Goal: Task Accomplishment & Management: Use online tool/utility

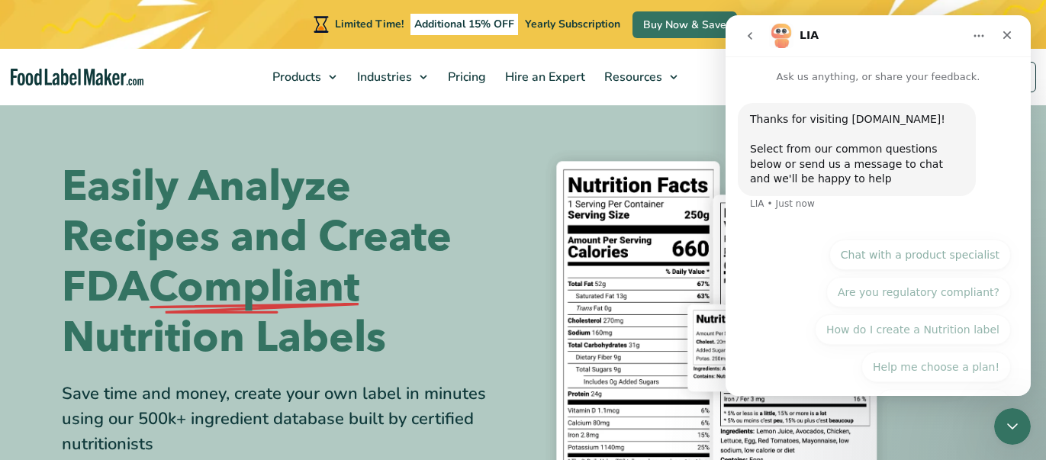
scroll to position [137, 0]
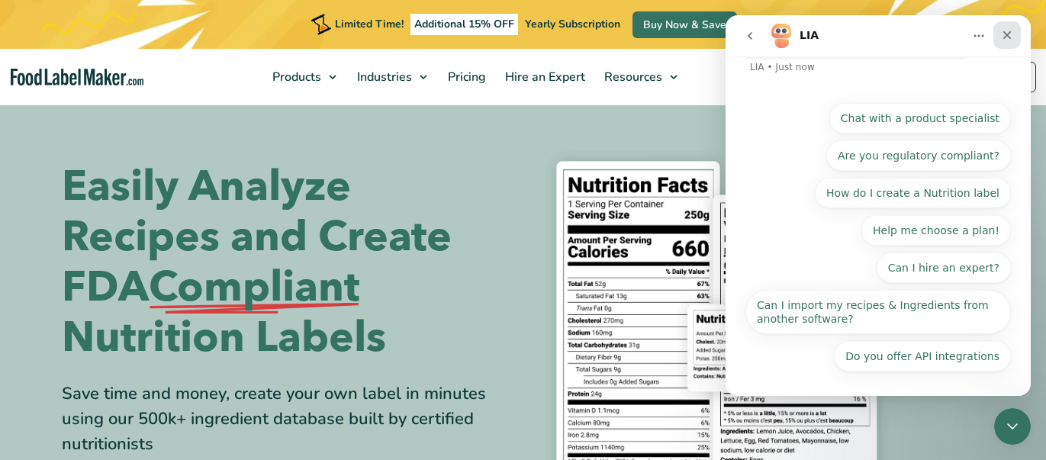
click at [1007, 39] on icon "Close" at bounding box center [1007, 35] width 12 height 12
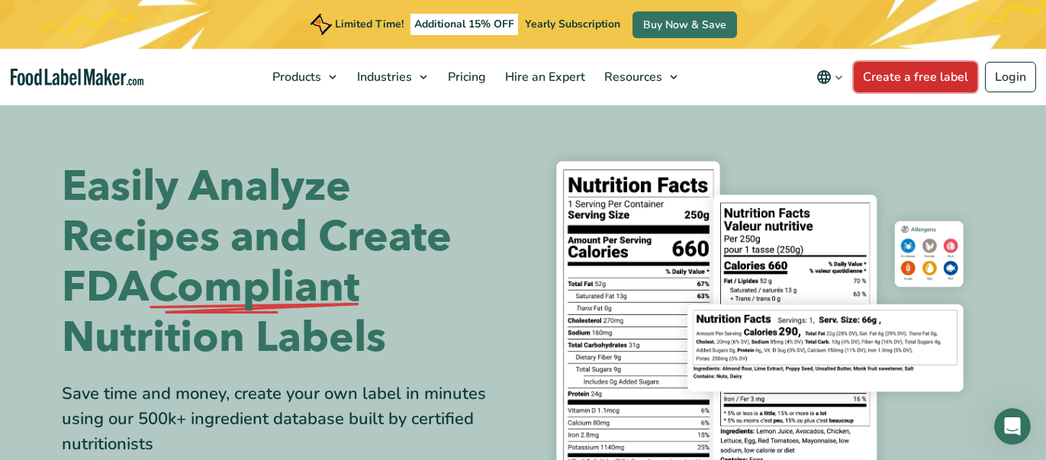
click at [931, 82] on link "Create a free label" at bounding box center [916, 77] width 124 height 31
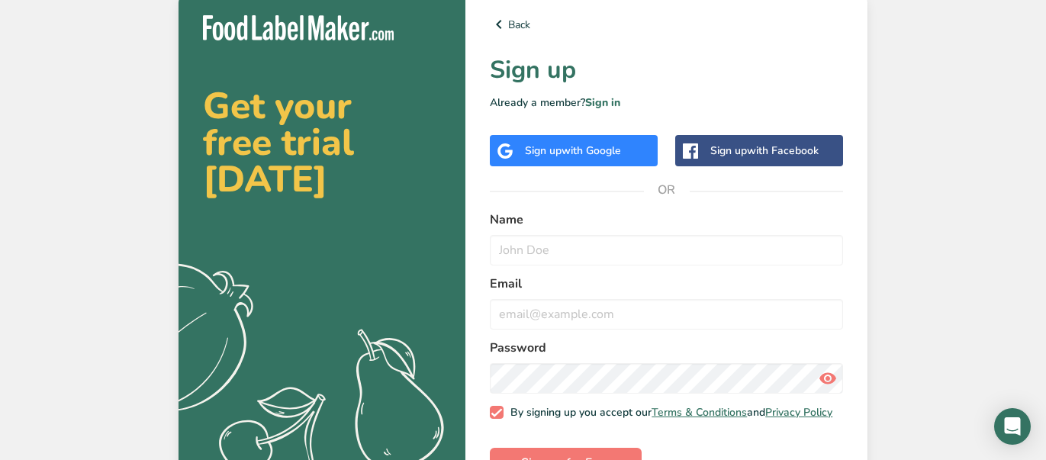
click at [607, 153] on span "with Google" at bounding box center [591, 150] width 60 height 14
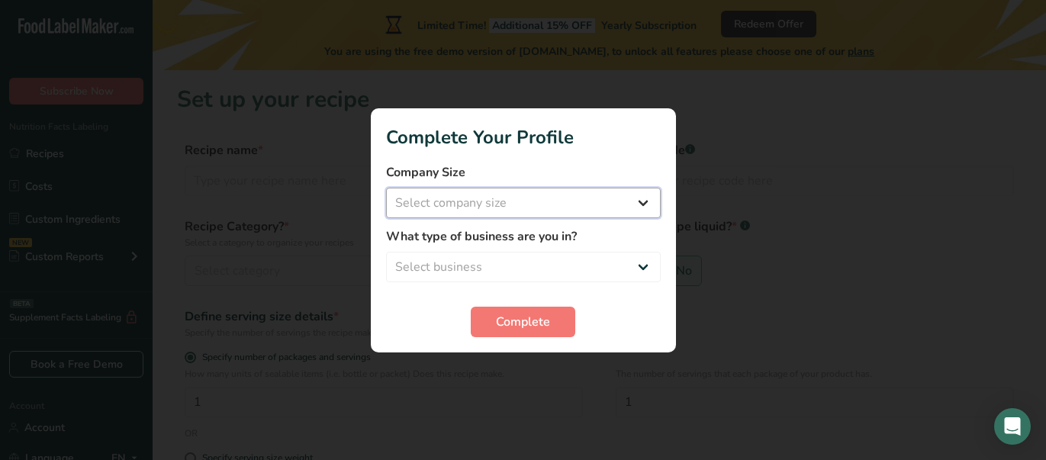
click at [496, 200] on select "Select company size Fewer than 10 Employees 10 to 50 Employees 51 to 500 Employ…" at bounding box center [523, 203] width 275 height 31
select select "1"
click at [386, 188] on select "Select company size Fewer than 10 Employees 10 to 50 Employees 51 to 500 Employ…" at bounding box center [523, 203] width 275 height 31
click at [528, 262] on select "Select business Packaged Food Manufacturer Restaurant & Cafe Bakery Meal Plans …" at bounding box center [523, 267] width 275 height 31
select select "3"
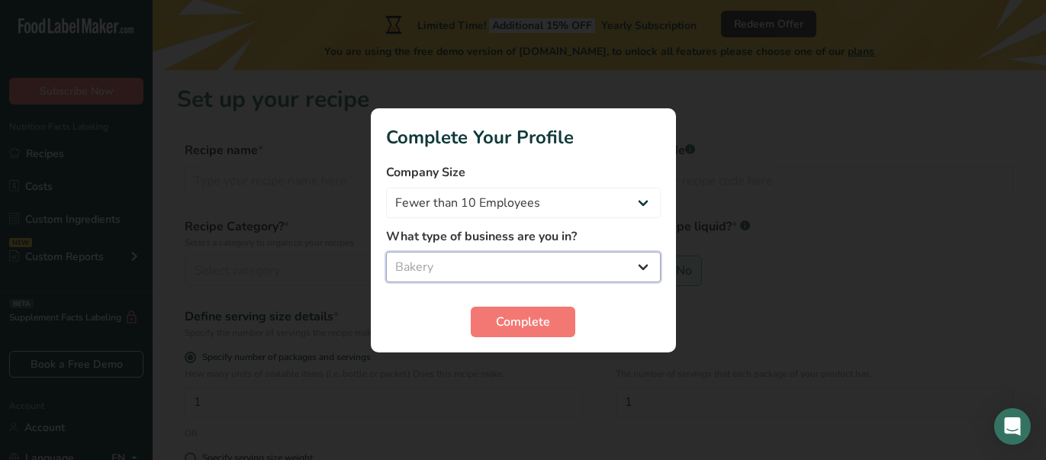
click at [386, 252] on select "Select business Packaged Food Manufacturer Restaurant & Cafe Bakery Meal Plans …" at bounding box center [523, 267] width 275 height 31
click at [536, 319] on span "Complete" at bounding box center [523, 322] width 54 height 18
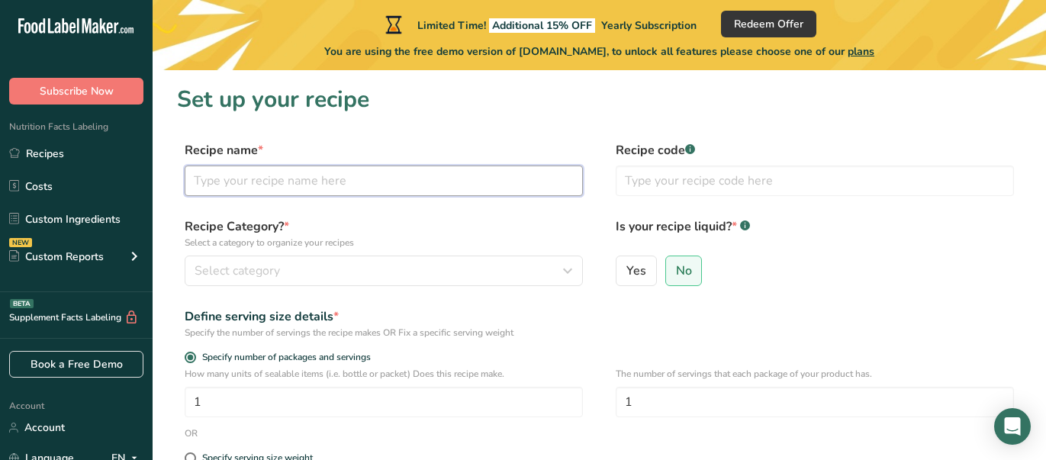
click at [263, 182] on input "text" at bounding box center [384, 181] width 398 height 31
type input "Chocolate Mini Cake w/ Chocolate Frosting"
click at [679, 275] on span "No" at bounding box center [684, 270] width 16 height 15
click at [676, 275] on input "No" at bounding box center [671, 270] width 10 height 10
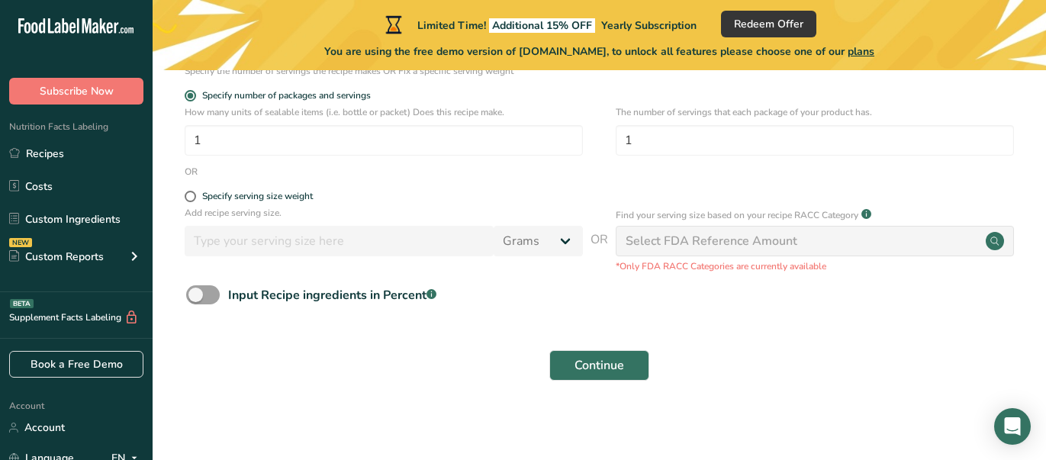
scroll to position [265, 0]
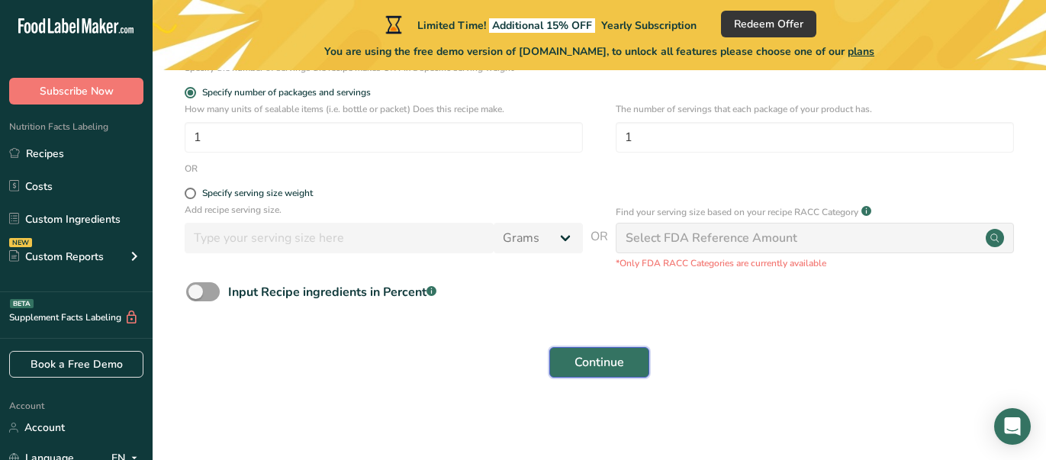
click at [595, 364] on span "Continue" at bounding box center [599, 362] width 50 height 18
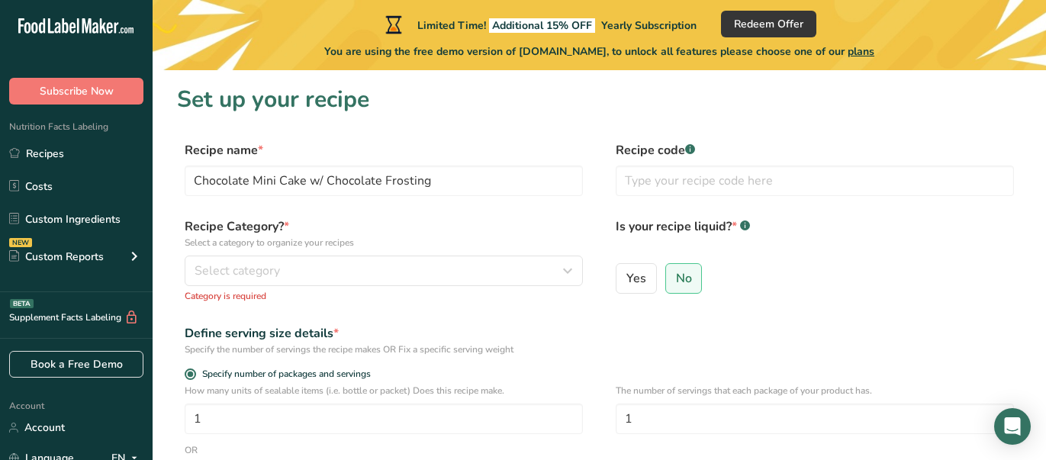
scroll to position [0, 0]
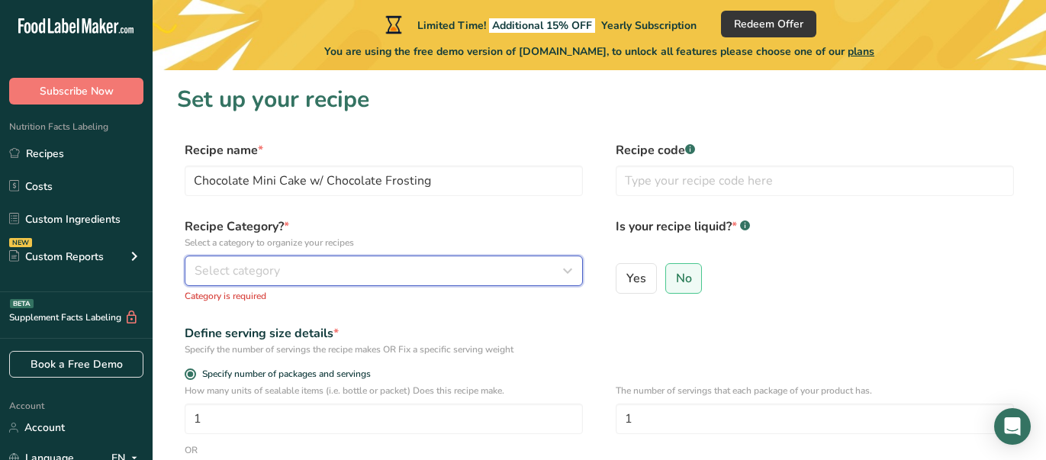
click at [292, 267] on div "Select category" at bounding box center [379, 271] width 369 height 18
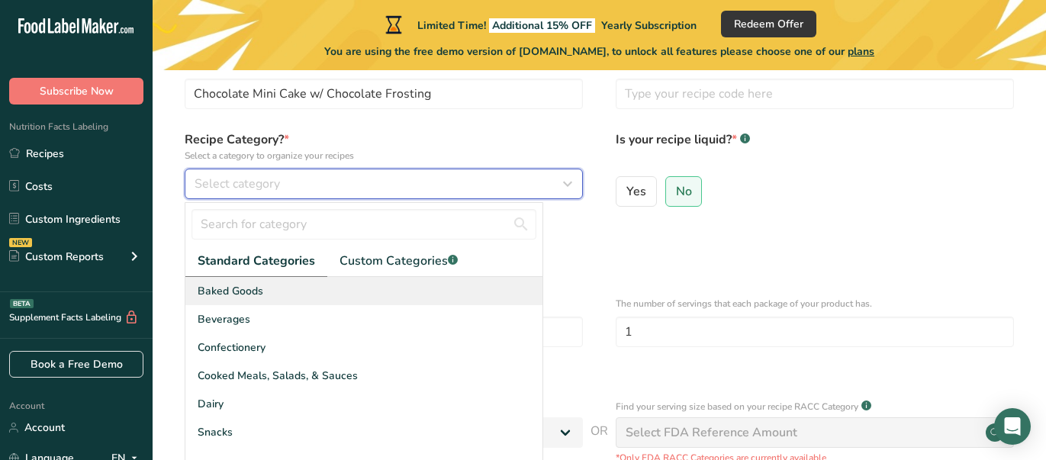
scroll to position [139, 0]
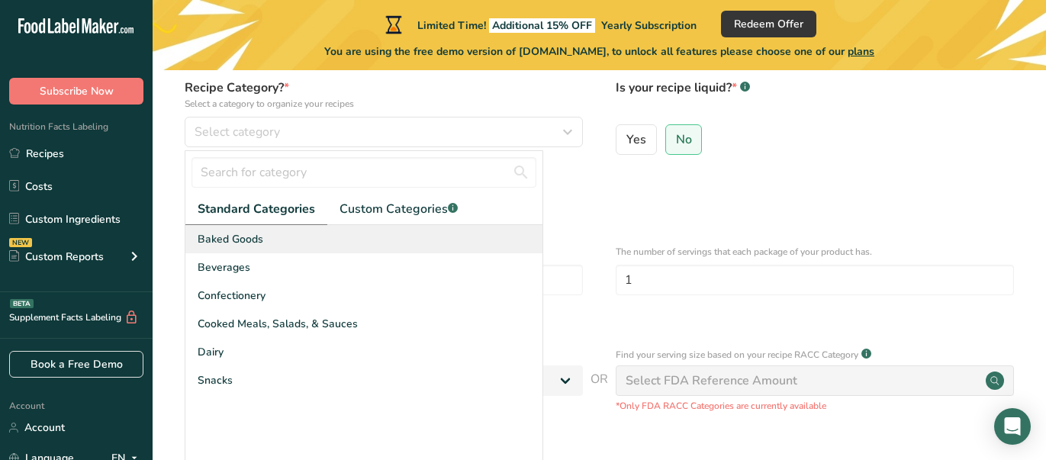
click at [245, 236] on span "Baked Goods" at bounding box center [231, 239] width 66 height 16
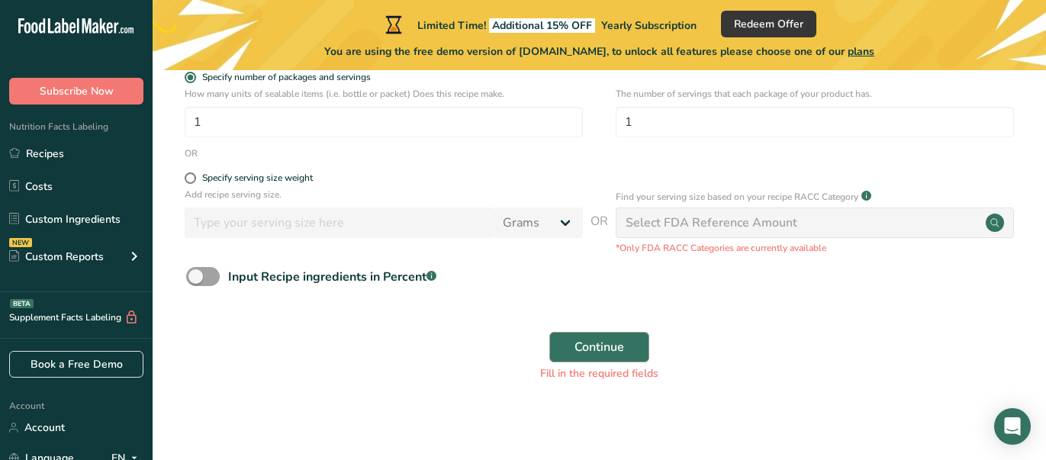
scroll to position [284, 0]
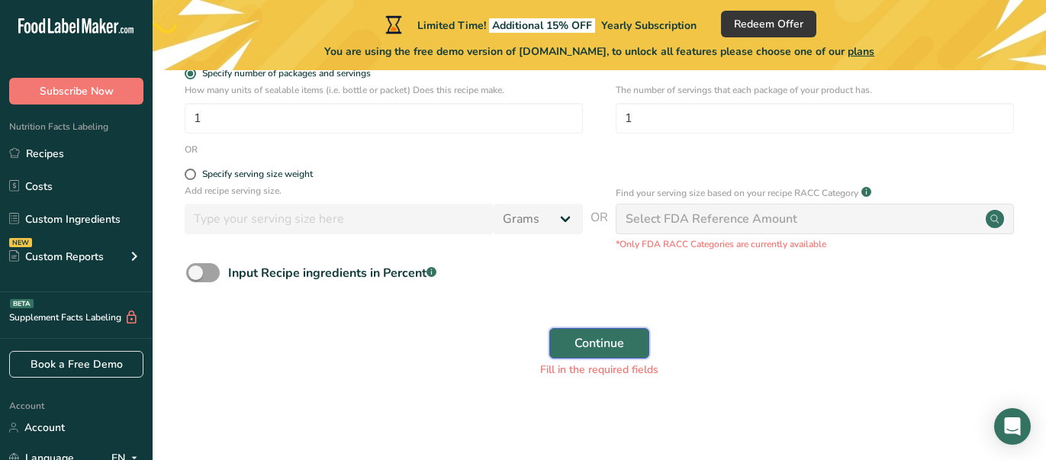
click at [611, 344] on span "Continue" at bounding box center [599, 343] width 50 height 18
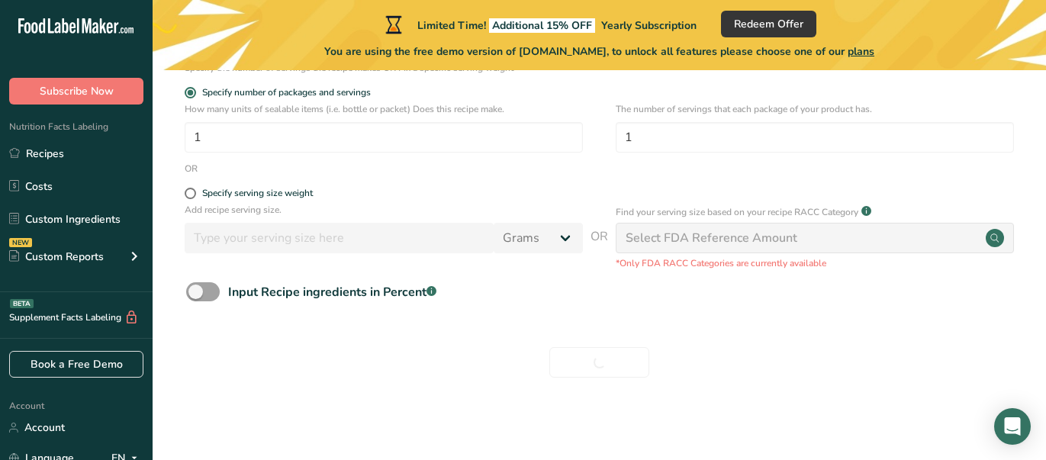
scroll to position [265, 0]
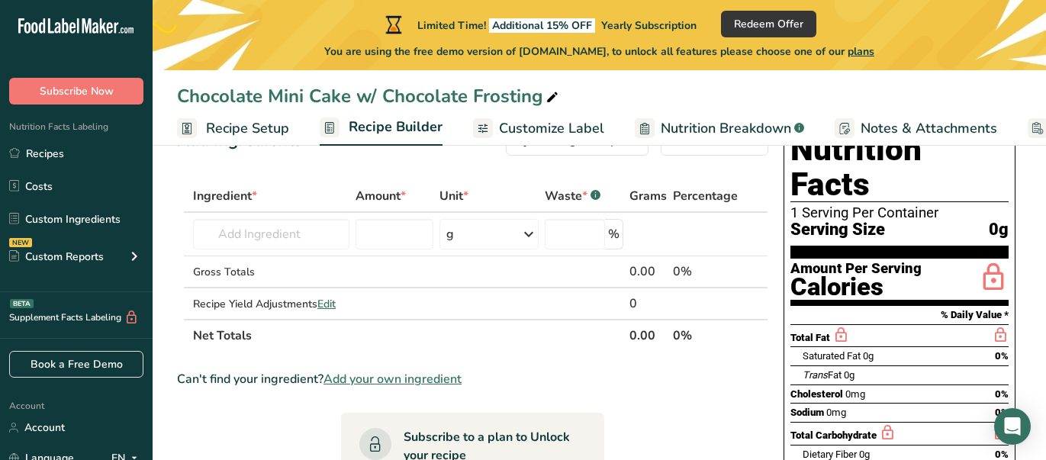
scroll to position [57, 0]
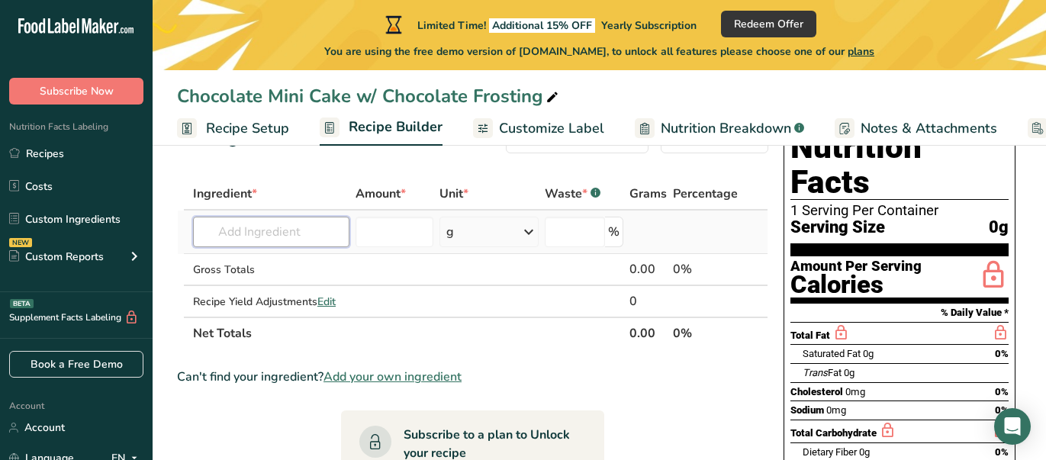
click at [260, 233] on input "text" at bounding box center [271, 232] width 156 height 31
type input "B"
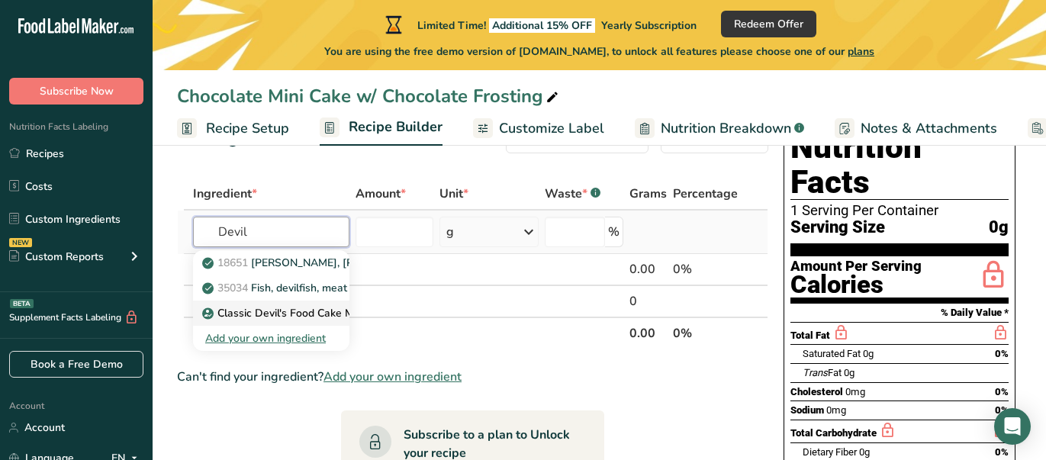
type input "Devil"
click at [254, 311] on p "Classic Devil's Food Cake Mix ([PERSON_NAME])" at bounding box center [331, 313] width 253 height 16
type input "Classic Devil's Food Cake Mix ([PERSON_NAME])"
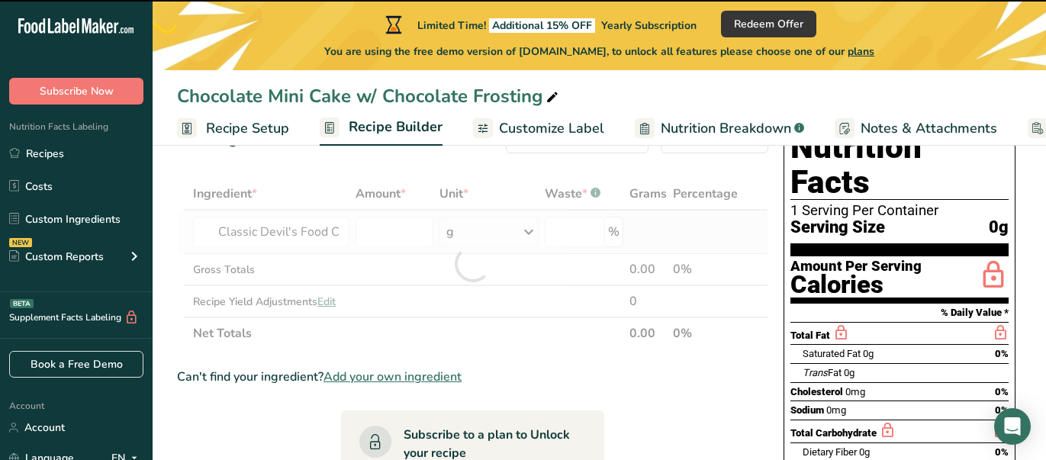
type input "0"
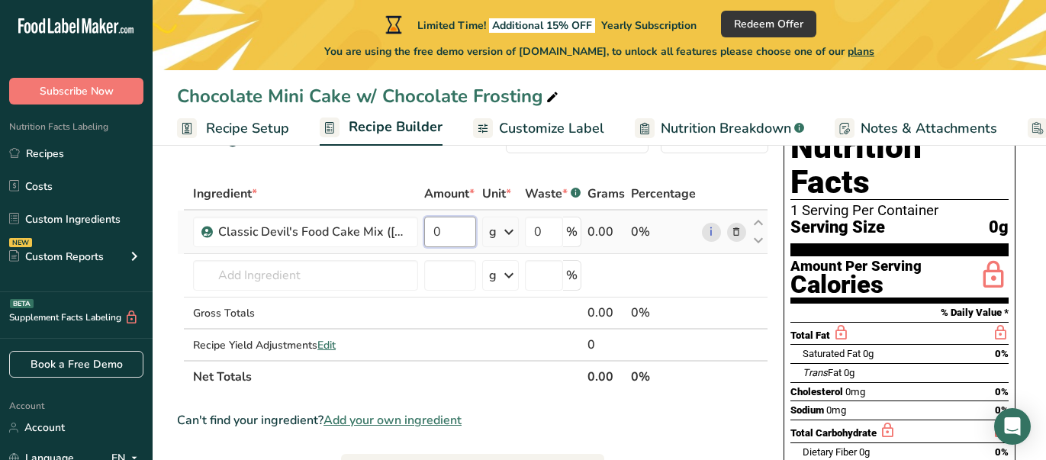
click at [446, 232] on input "0" at bounding box center [450, 232] width 52 height 31
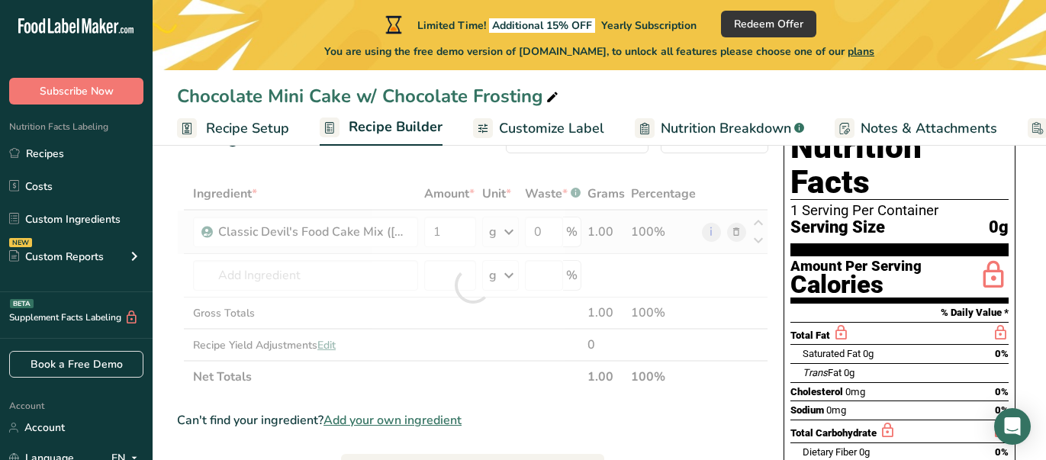
click at [509, 232] on div "Ingredient * Amount * Unit * Waste * .a-a{fill:#347362;}.b-a{fill:#fff;} Grams …" at bounding box center [472, 285] width 591 height 215
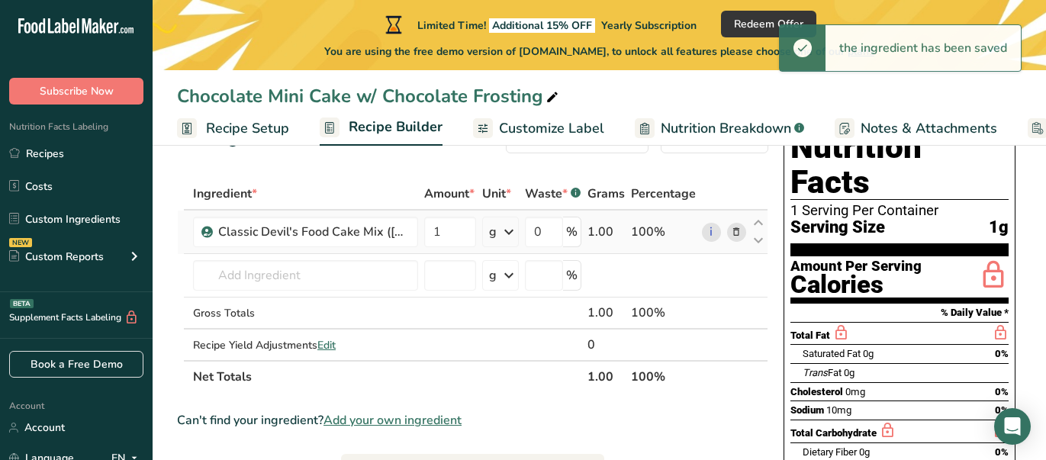
click at [510, 225] on icon at bounding box center [509, 231] width 18 height 27
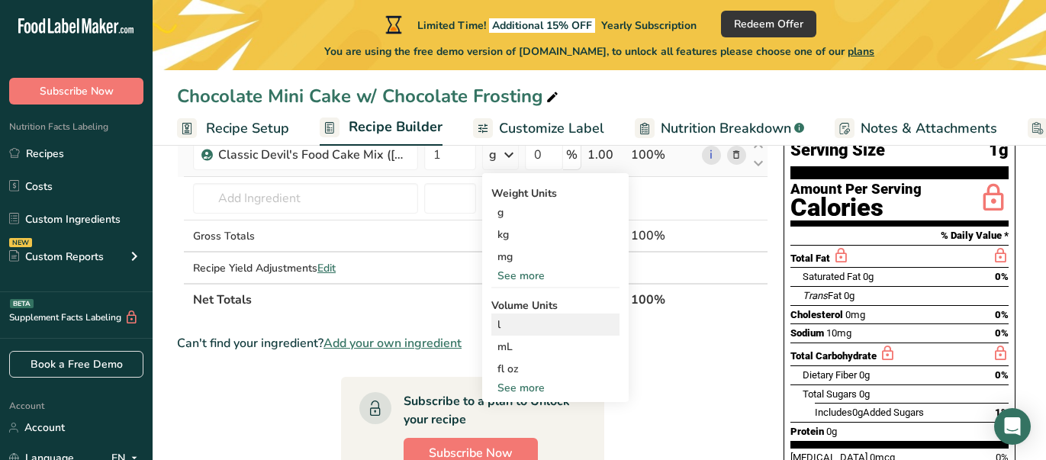
scroll to position [137, 0]
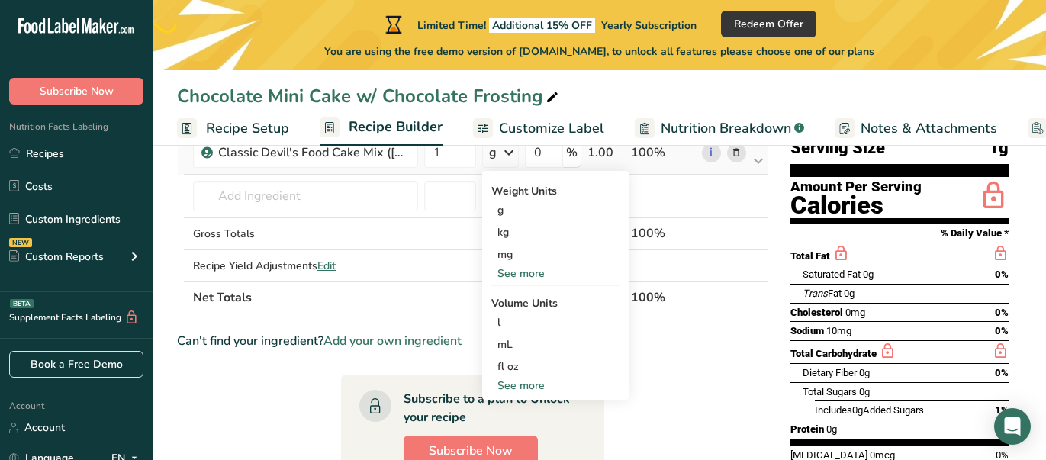
click at [530, 269] on div "See more" at bounding box center [555, 273] width 128 height 16
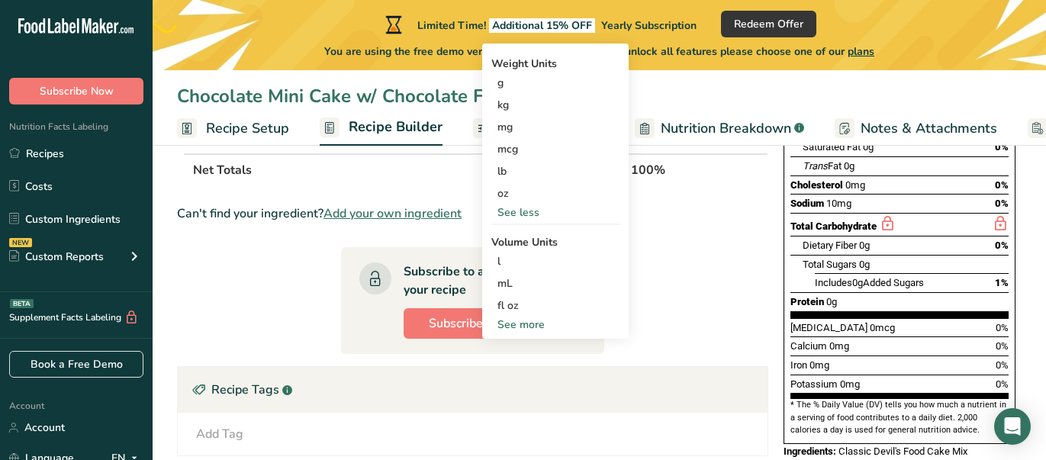
scroll to position [278, 0]
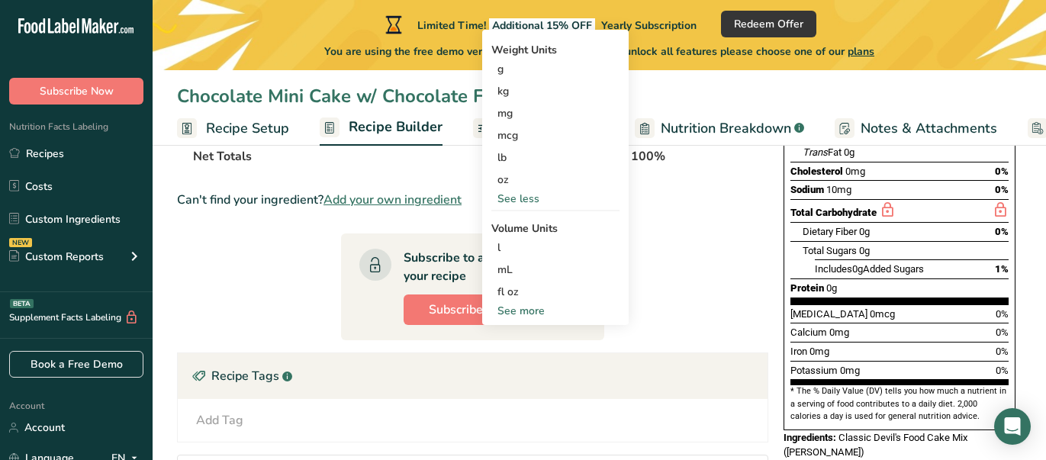
click at [525, 308] on div "See more" at bounding box center [555, 311] width 128 height 16
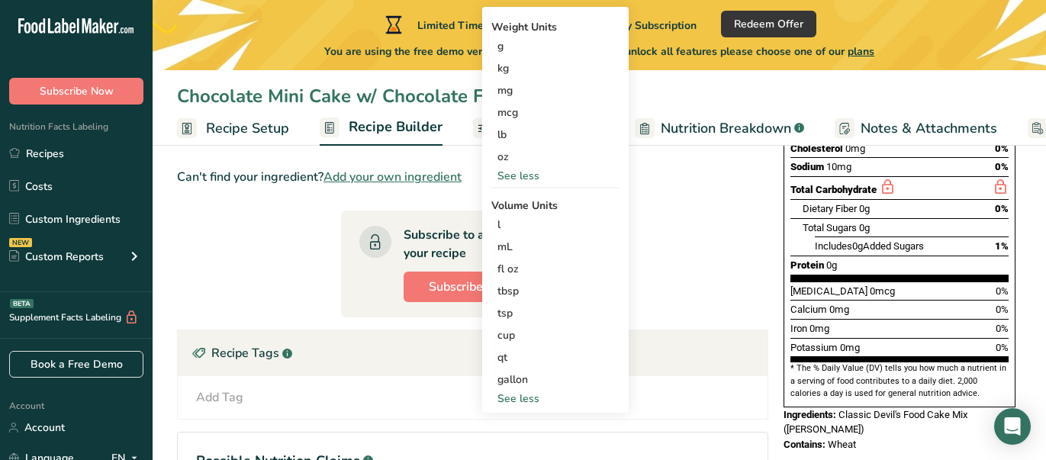
scroll to position [287, 0]
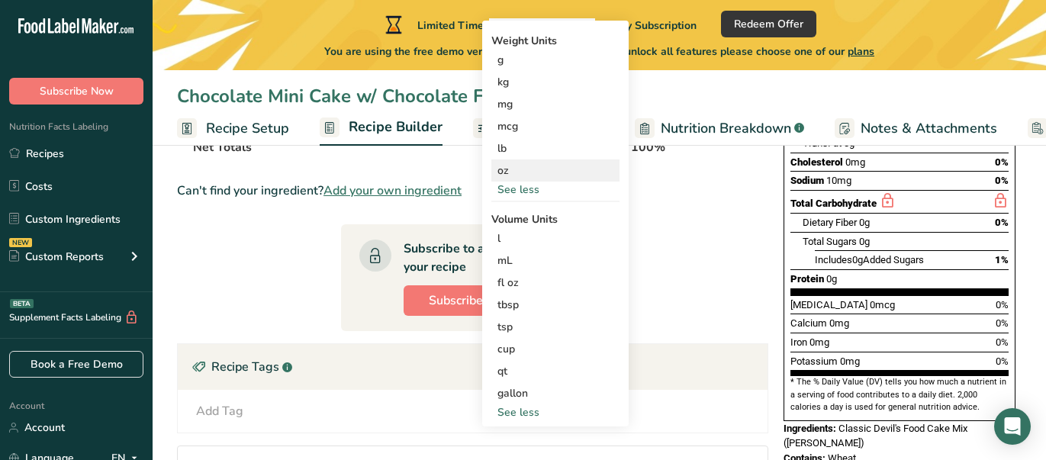
click at [505, 172] on div "oz" at bounding box center [555, 170] width 128 height 22
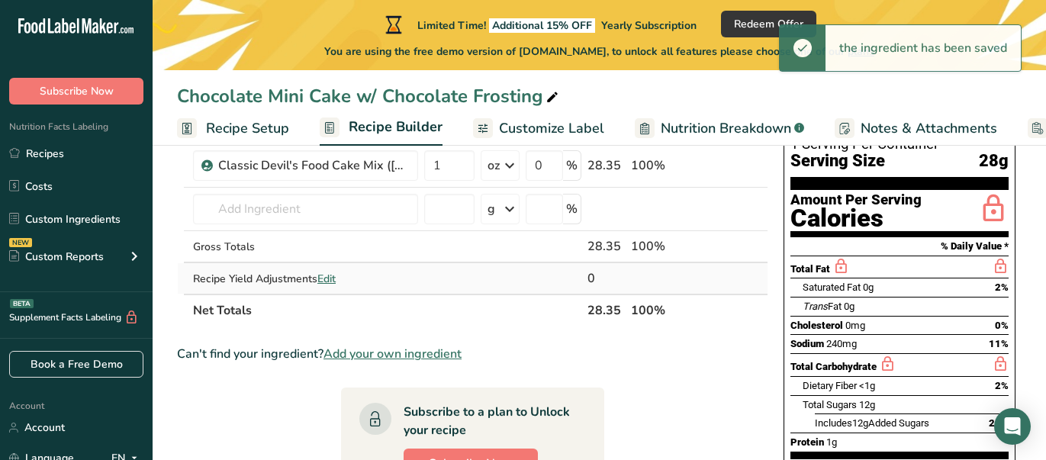
scroll to position [95, 0]
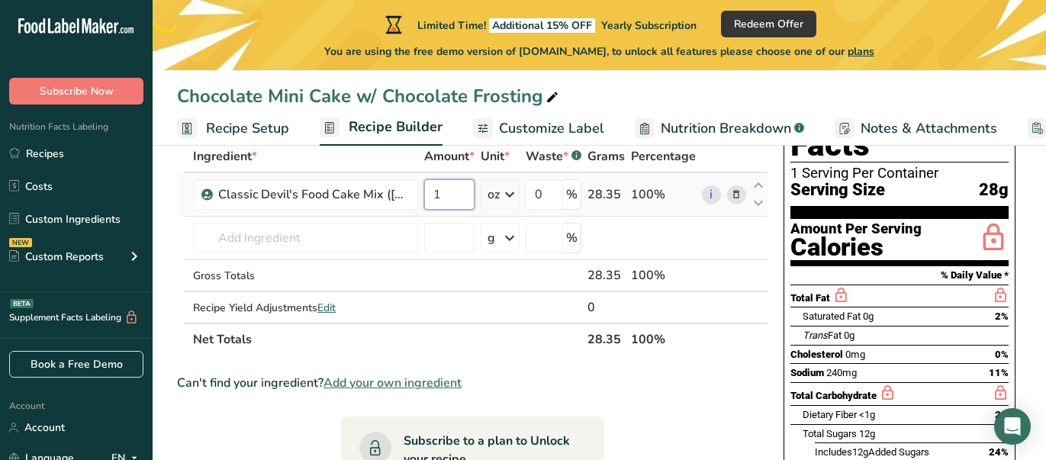
click at [450, 191] on input "1" at bounding box center [449, 194] width 50 height 31
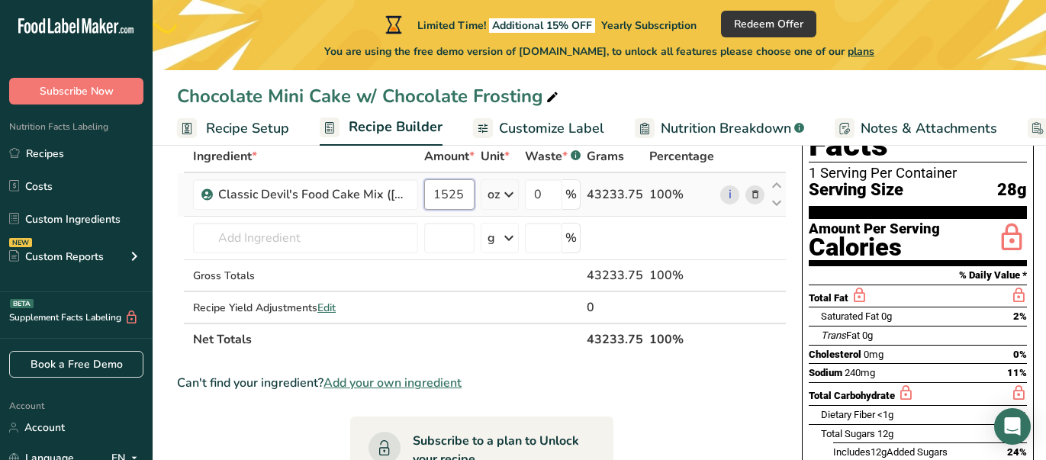
click at [449, 197] on input "1525" at bounding box center [449, 194] width 50 height 31
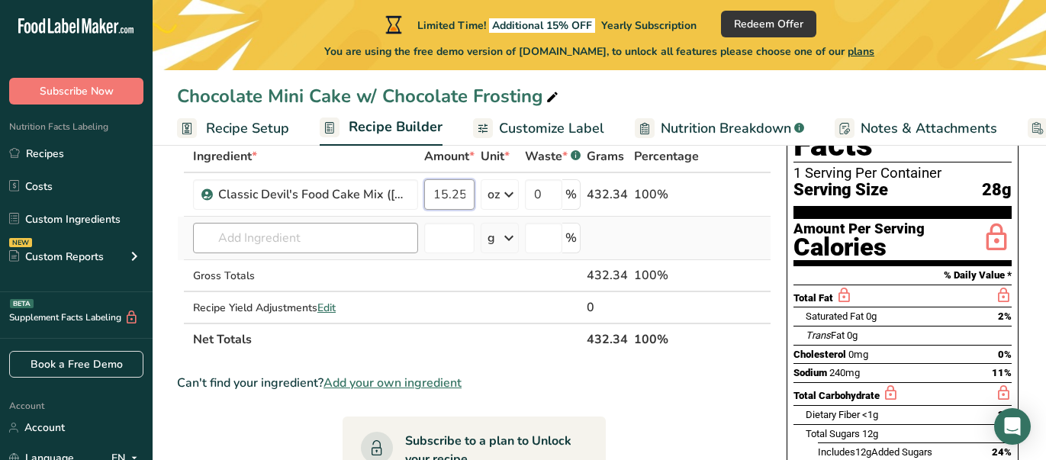
type input "15.25"
click at [286, 233] on div "Ingredient * Amount * Unit * Waste * .a-a{fill:#347362;}.b-a{fill:#fff;} Grams …" at bounding box center [474, 247] width 594 height 215
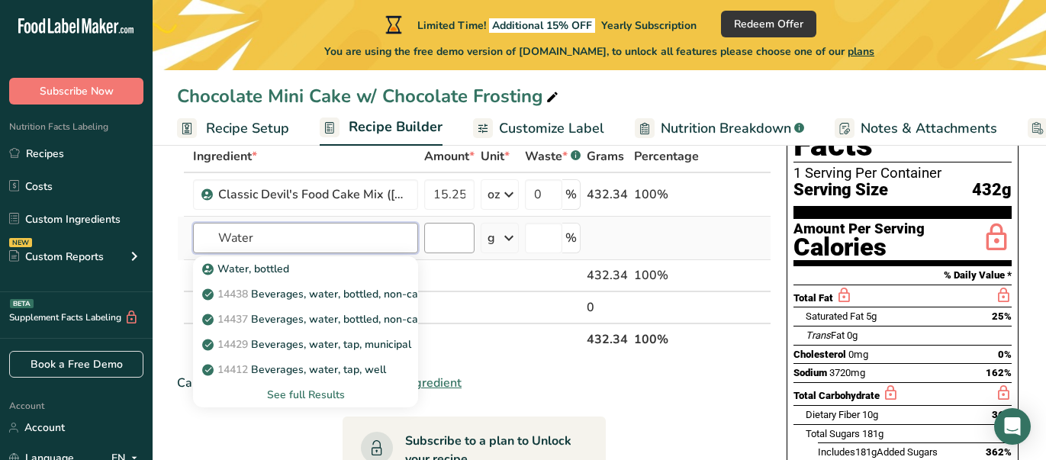
type input "Water"
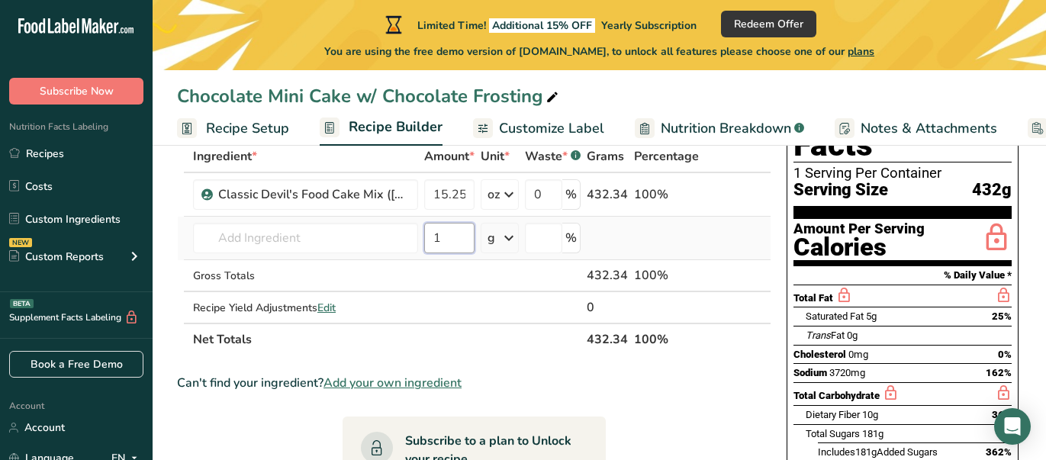
type input "1"
click at [507, 236] on icon at bounding box center [509, 237] width 18 height 27
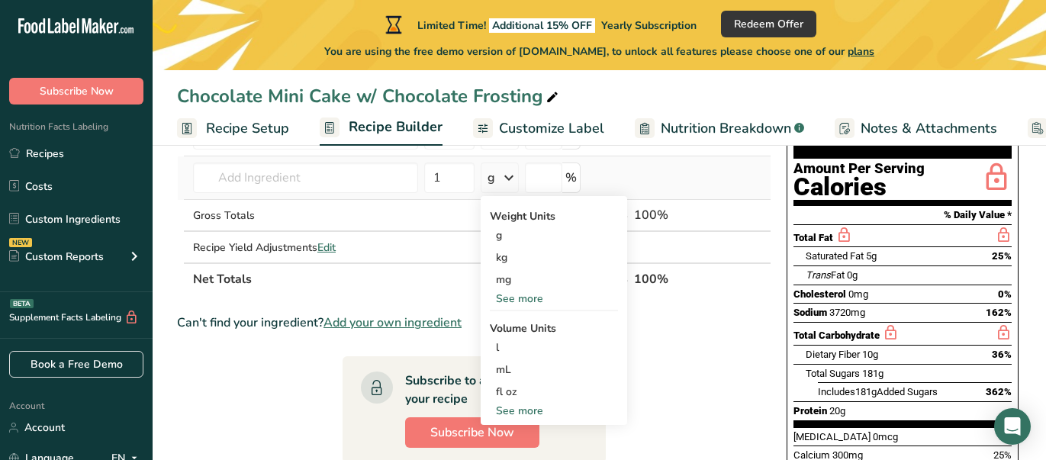
scroll to position [211, 0]
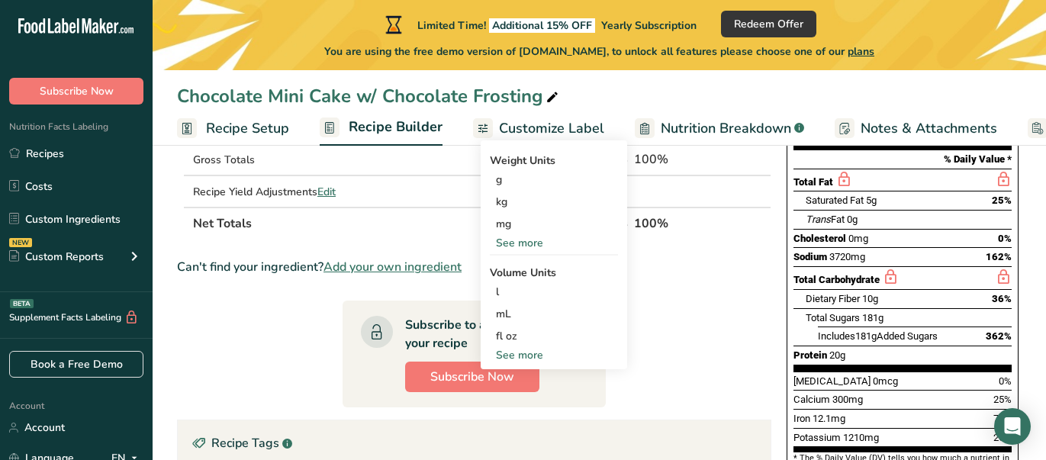
click at [516, 351] on div "See more" at bounding box center [554, 355] width 128 height 16
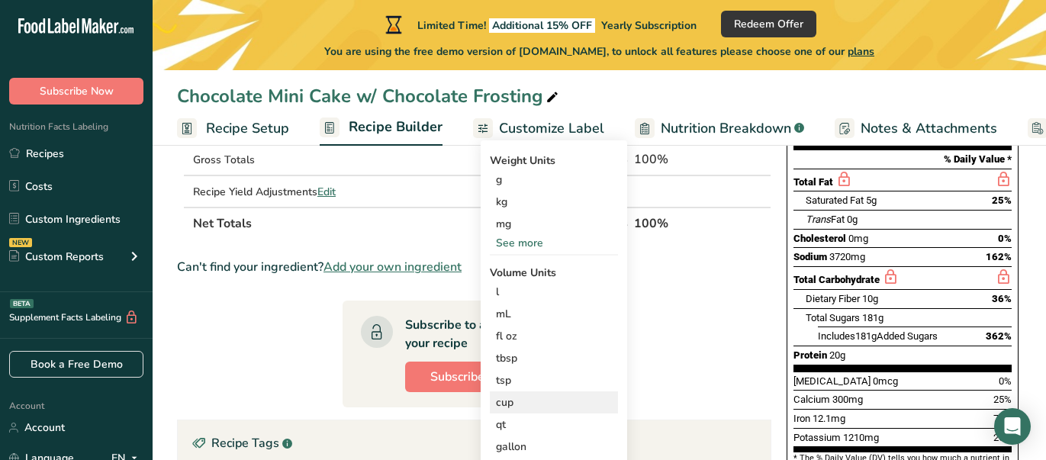
click at [507, 404] on div "cup" at bounding box center [554, 402] width 116 height 16
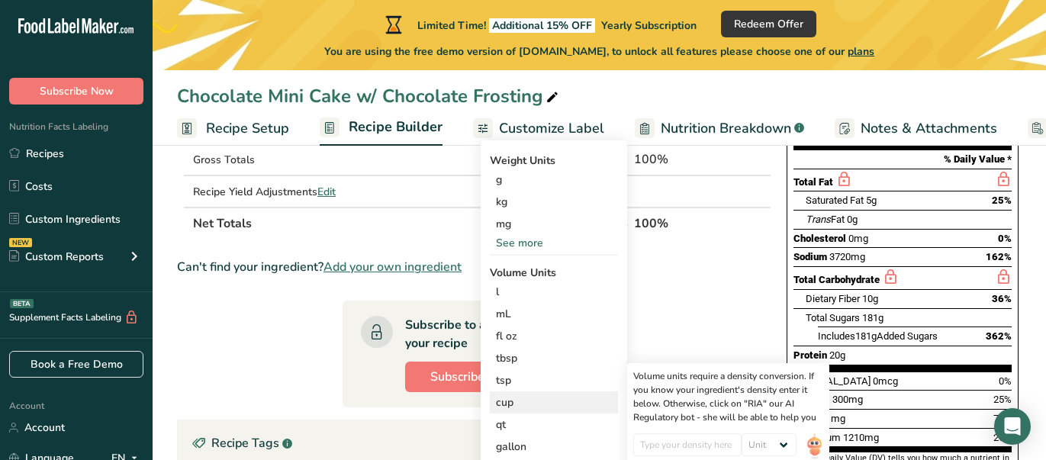
click at [508, 401] on div "cup" at bounding box center [554, 402] width 116 height 16
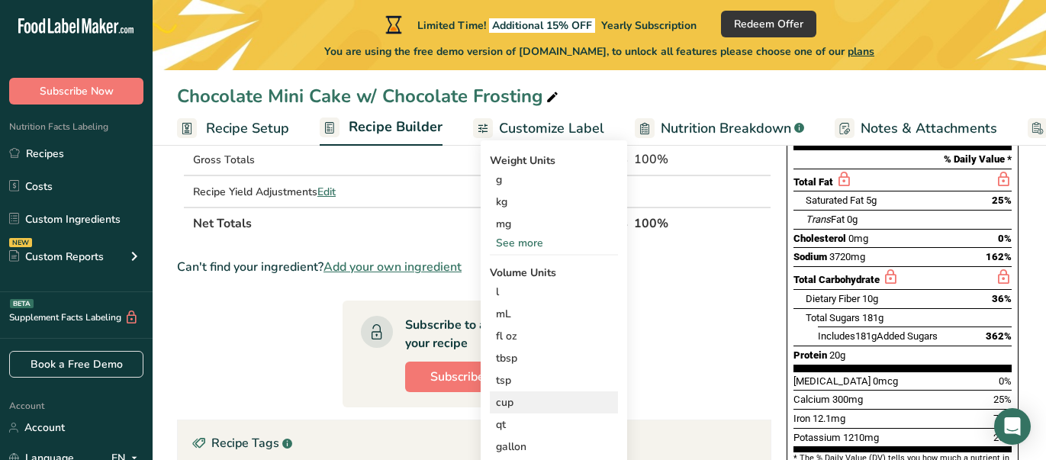
click at [498, 401] on div "cup" at bounding box center [554, 402] width 116 height 16
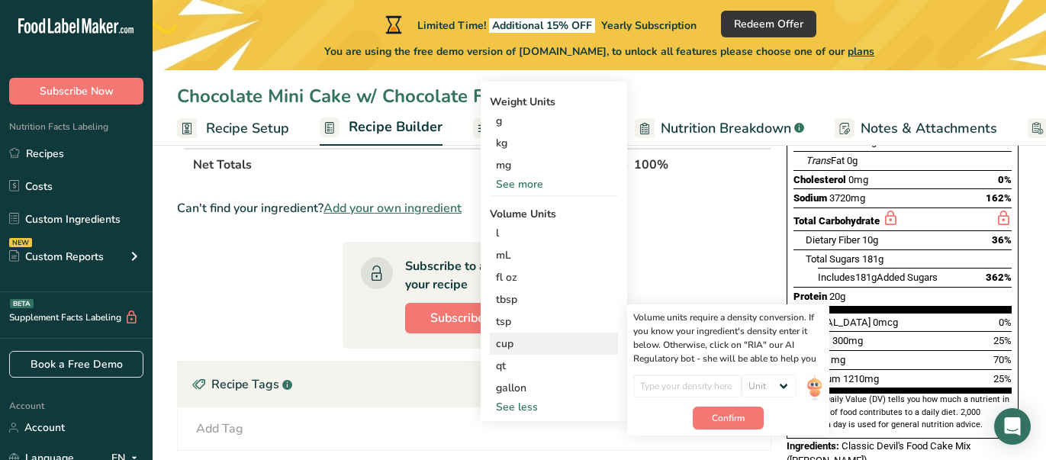
scroll to position [306, 0]
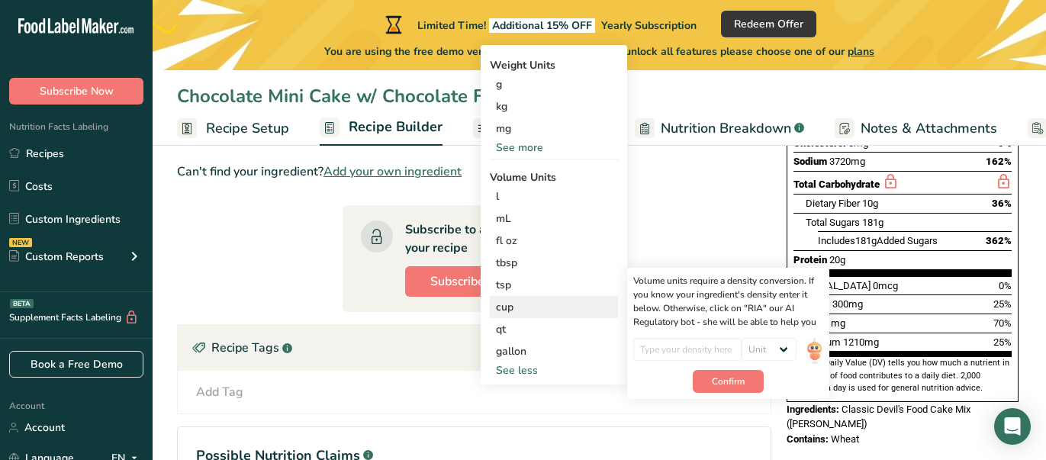
click at [502, 304] on div "cup" at bounding box center [554, 307] width 116 height 16
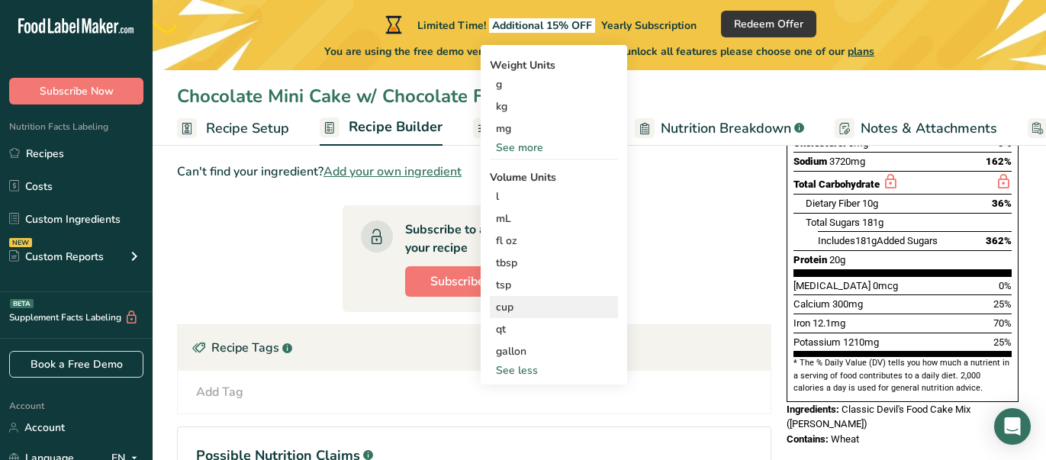
click at [503, 305] on div "cup" at bounding box center [554, 307] width 116 height 16
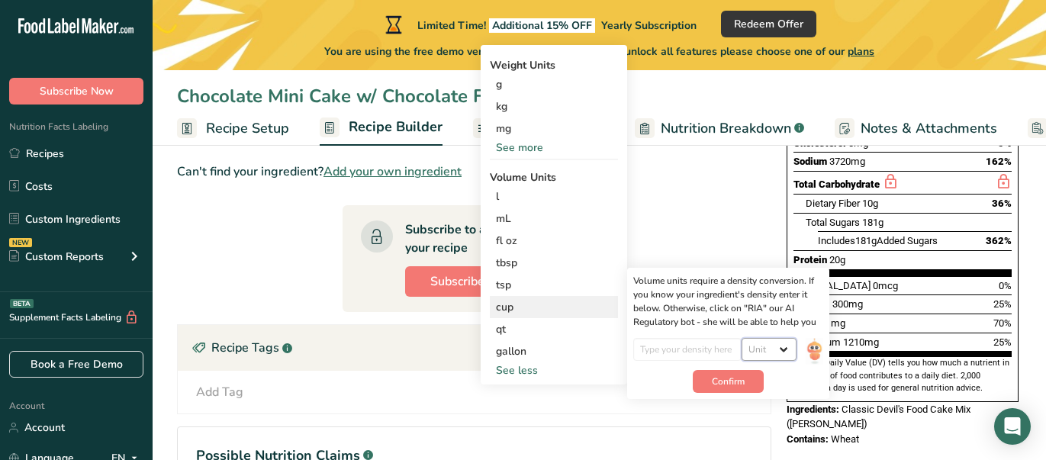
click at [787, 352] on select "Unit lb/ft3 g/cm3" at bounding box center [769, 349] width 55 height 23
click at [783, 349] on select "Unit lb/ft3 g/cm3" at bounding box center [769, 349] width 55 height 23
click at [728, 381] on span "Confirm" at bounding box center [728, 382] width 33 height 14
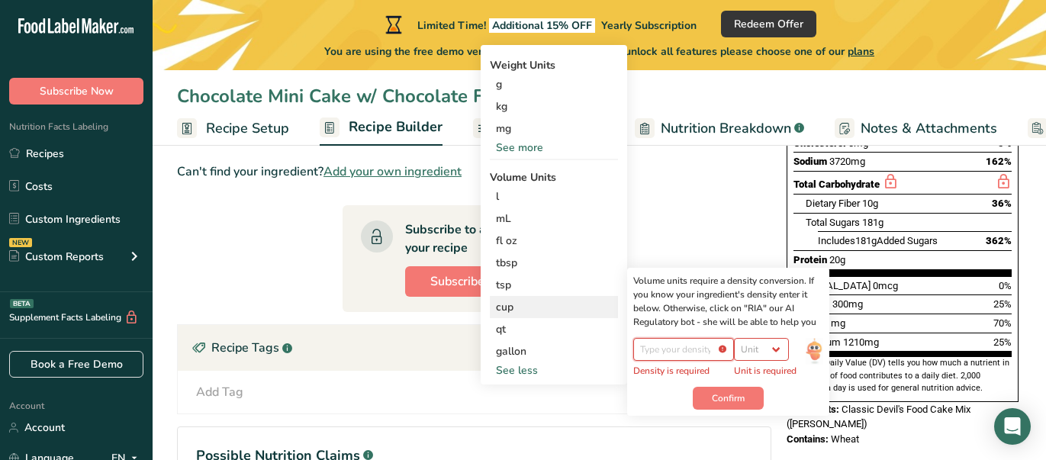
click at [713, 346] on input "number" at bounding box center [683, 349] width 101 height 23
click at [684, 354] on input "number" at bounding box center [683, 349] width 101 height 23
click at [725, 348] on input "number" at bounding box center [683, 349] width 101 height 23
click at [722, 348] on input "number" at bounding box center [683, 349] width 101 height 23
click at [723, 346] on input "number" at bounding box center [683, 349] width 101 height 23
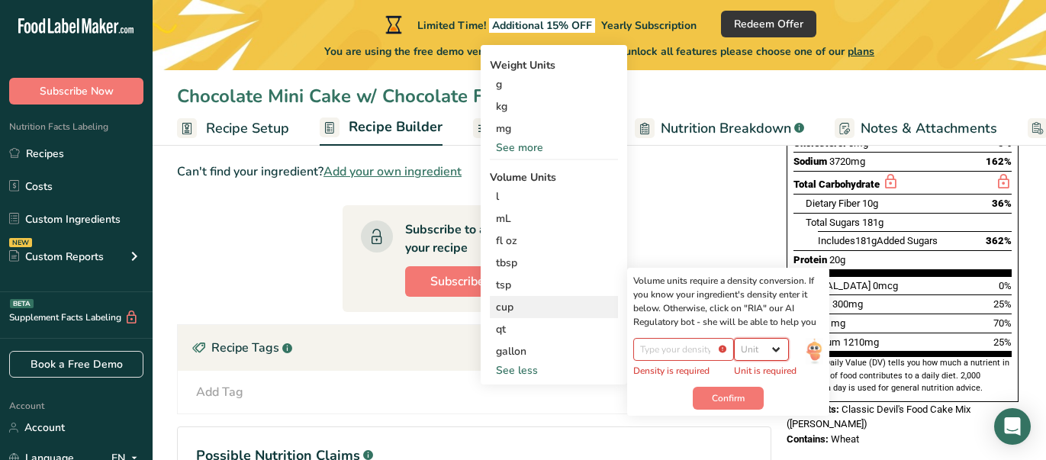
click at [773, 347] on select "Unit lb/ft3 g/cm3" at bounding box center [761, 349] width 55 height 23
select select "22"
click at [742, 338] on select "Unit lb/ft3 g/cm3" at bounding box center [761, 349] width 55 height 23
click at [706, 348] on input "number" at bounding box center [687, 349] width 109 height 23
click at [737, 395] on button "Confirm" at bounding box center [728, 389] width 71 height 23
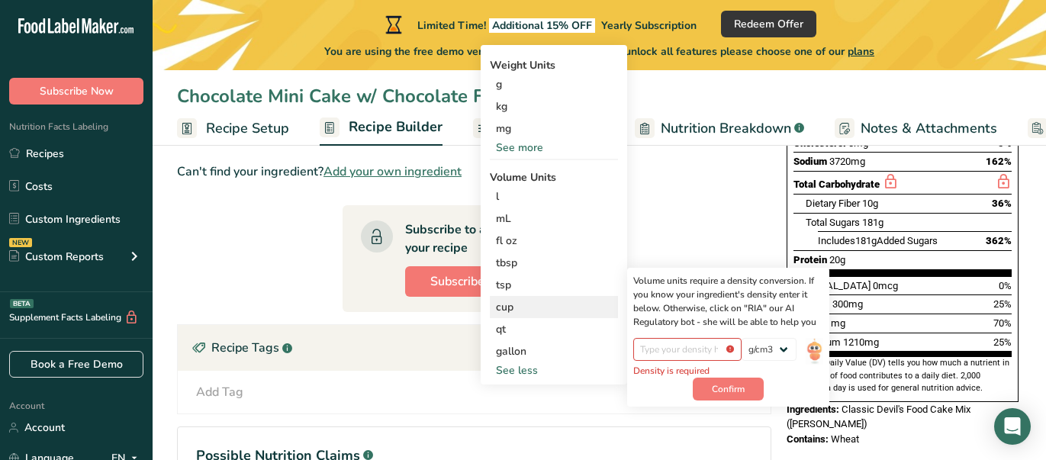
click at [504, 307] on div "cup" at bounding box center [554, 307] width 116 height 16
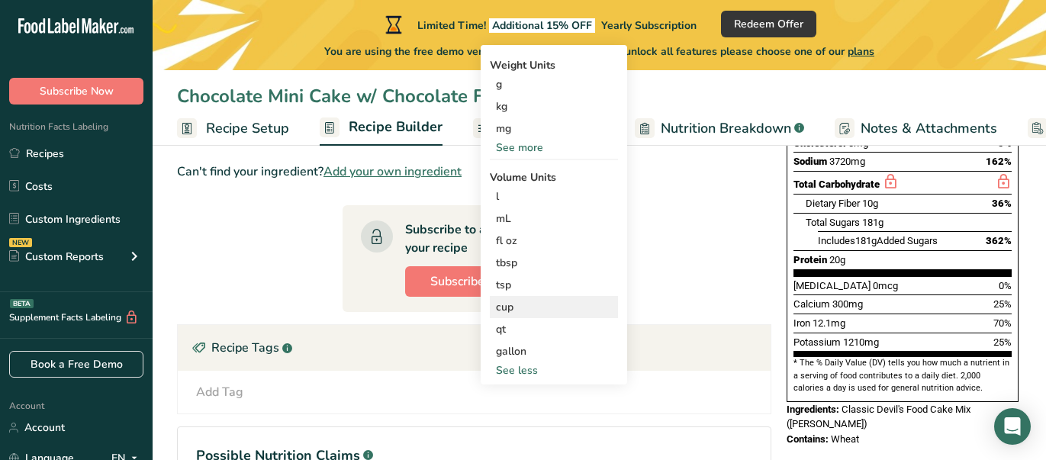
click at [504, 307] on div "cup" at bounding box center [554, 307] width 116 height 16
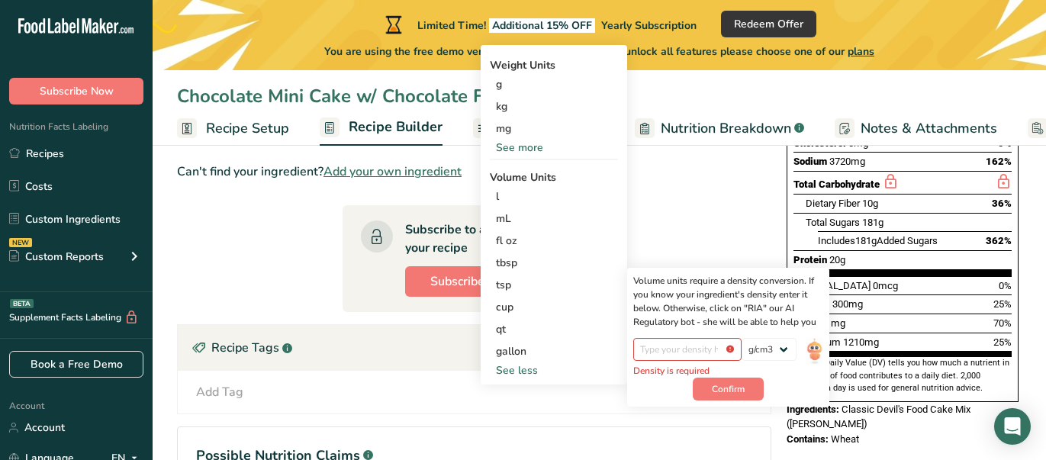
click at [668, 195] on section "Ingredient * Amount * Unit * Waste * .a-a{fill:#347362;}.b-a{fill:#fff;} Grams …" at bounding box center [474, 256] width 594 height 654
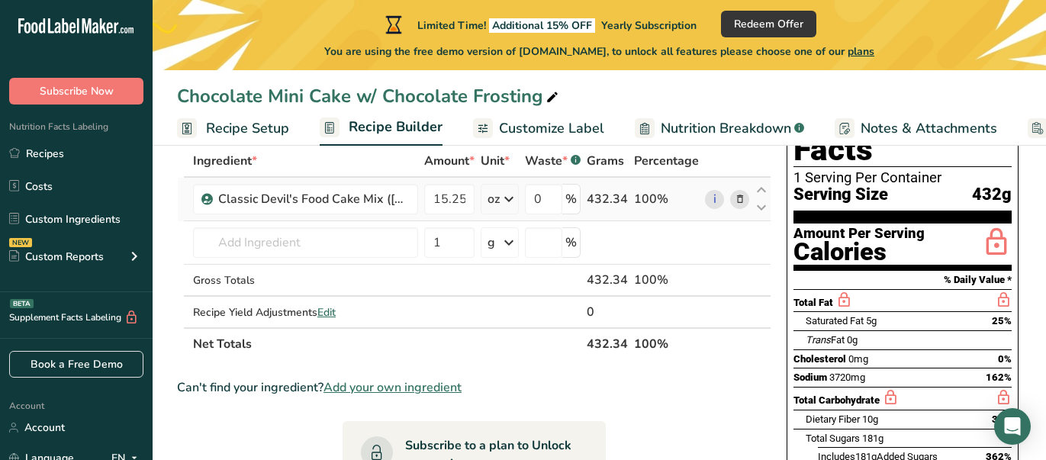
scroll to position [89, 0]
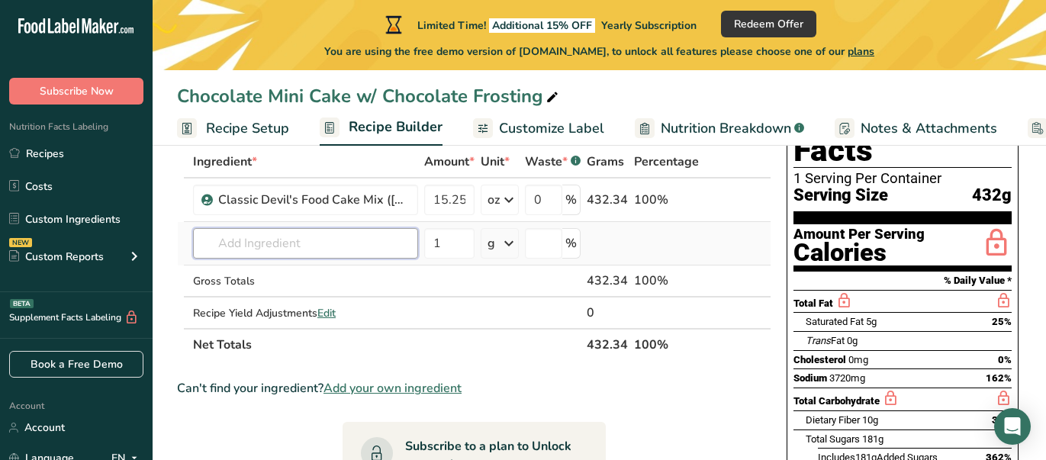
click at [301, 240] on input "text" at bounding box center [305, 243] width 225 height 31
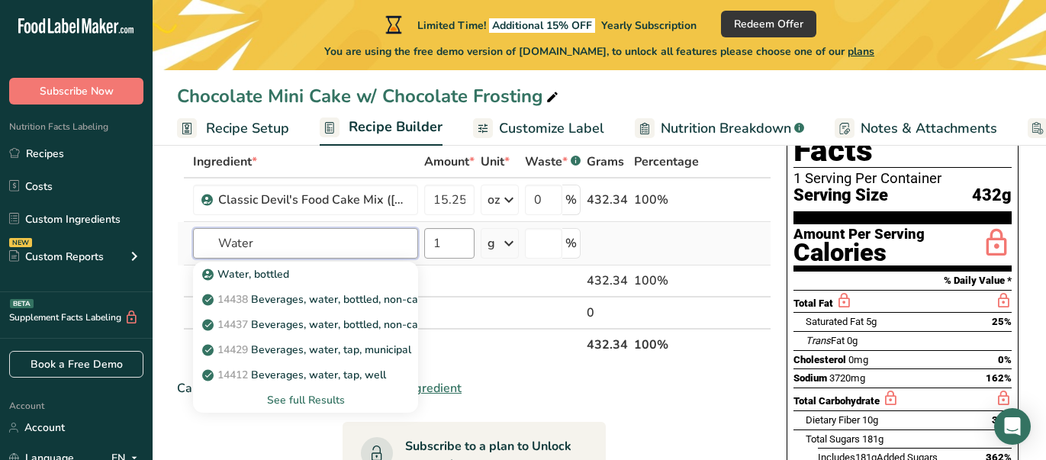
type input "Water"
click at [456, 251] on input "1" at bounding box center [449, 243] width 50 height 31
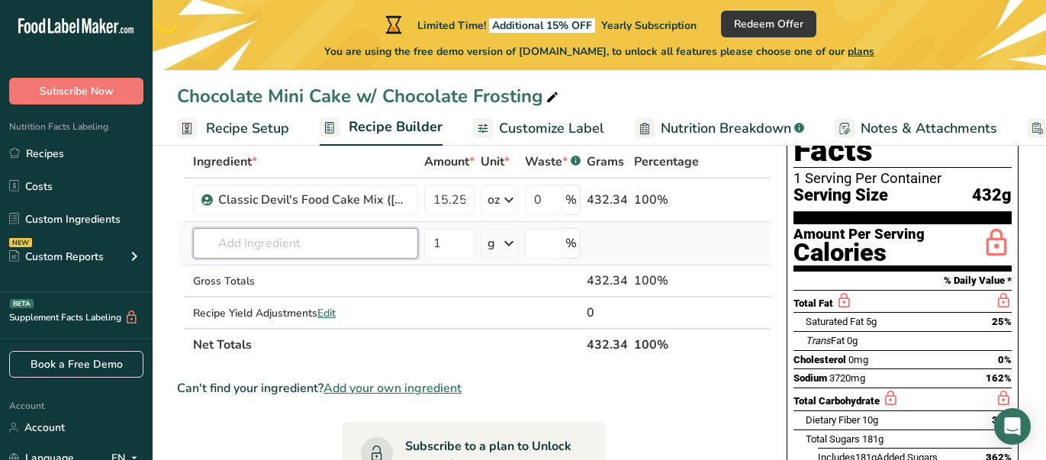
click at [268, 244] on input "text" at bounding box center [305, 243] width 225 height 31
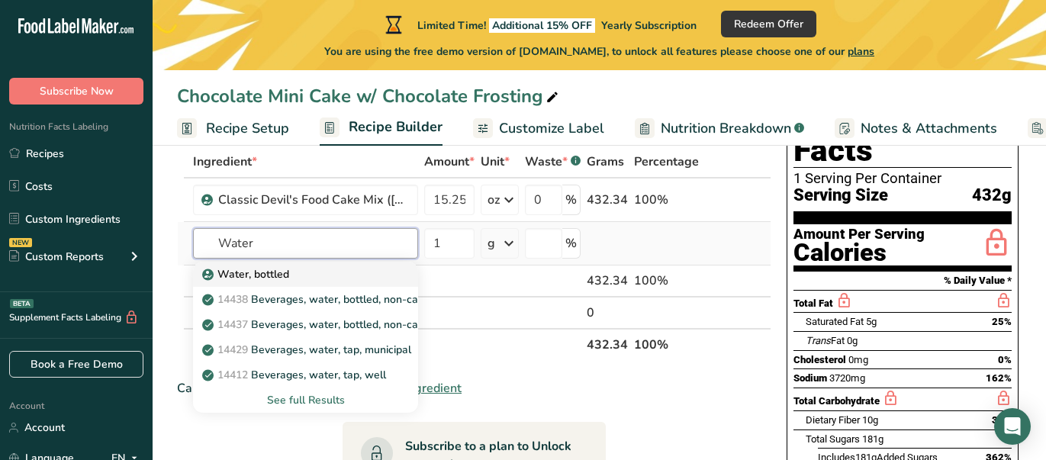
type input "Water"
click at [267, 276] on p "Water, bottled" at bounding box center [247, 274] width 84 height 16
type input "Water, bottled"
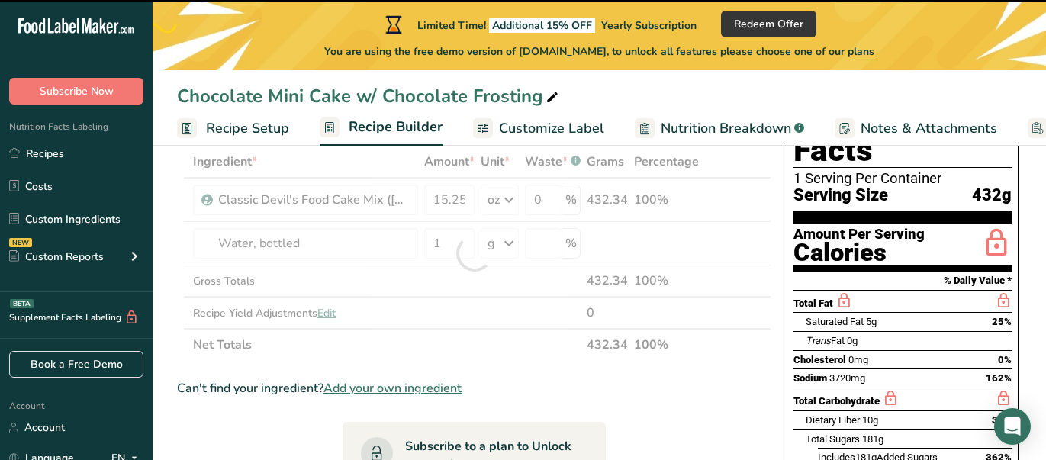
type input "0"
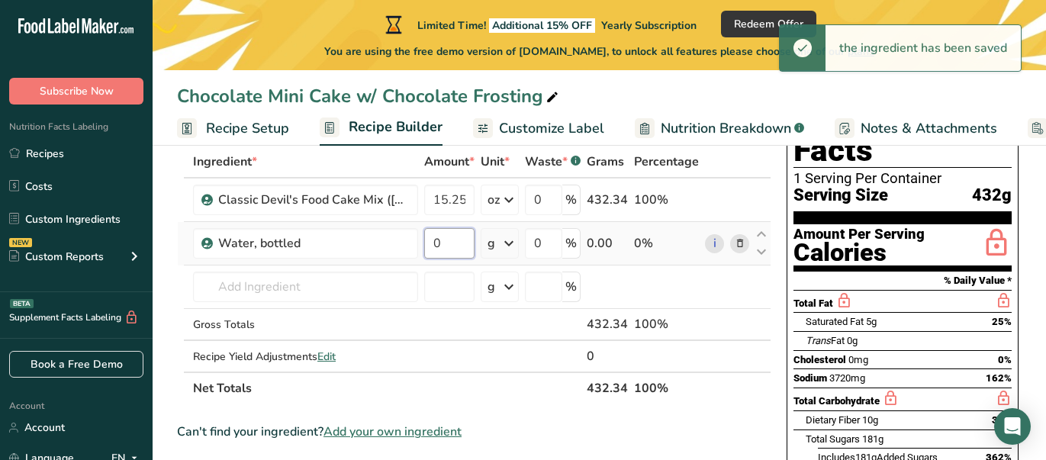
click at [437, 240] on input "0" at bounding box center [449, 243] width 50 height 31
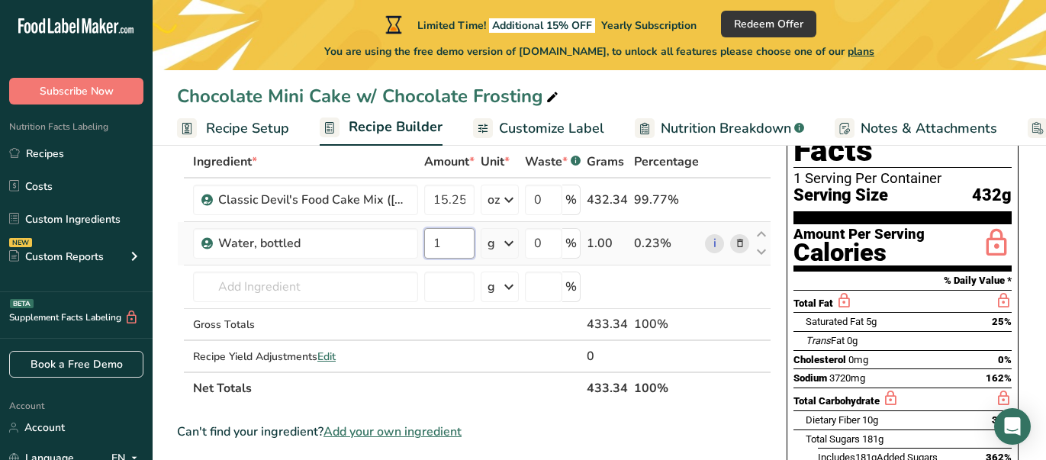
type input "1"
click at [507, 243] on div "Ingredient * Amount * Unit * Waste * .a-a{fill:#347362;}.b-a{fill:#fff;} Grams …" at bounding box center [474, 275] width 594 height 259
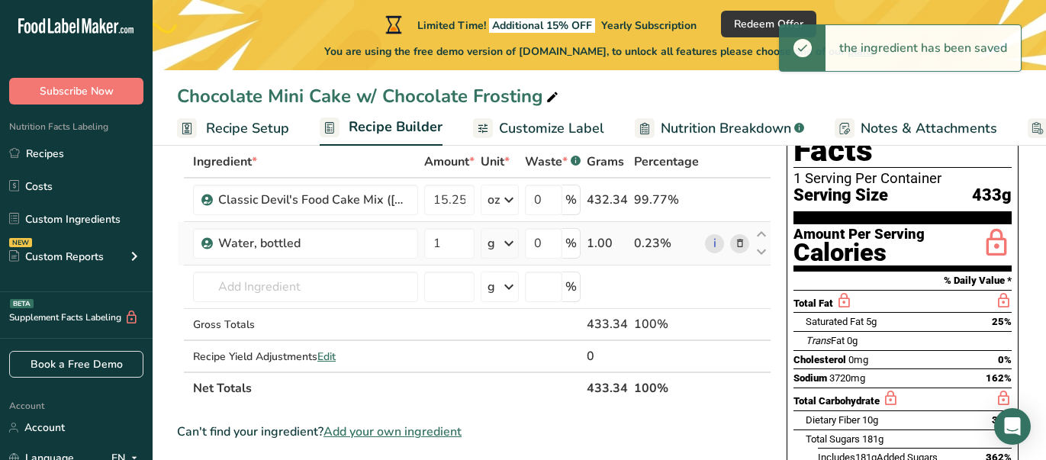
click at [509, 242] on icon at bounding box center [509, 243] width 18 height 27
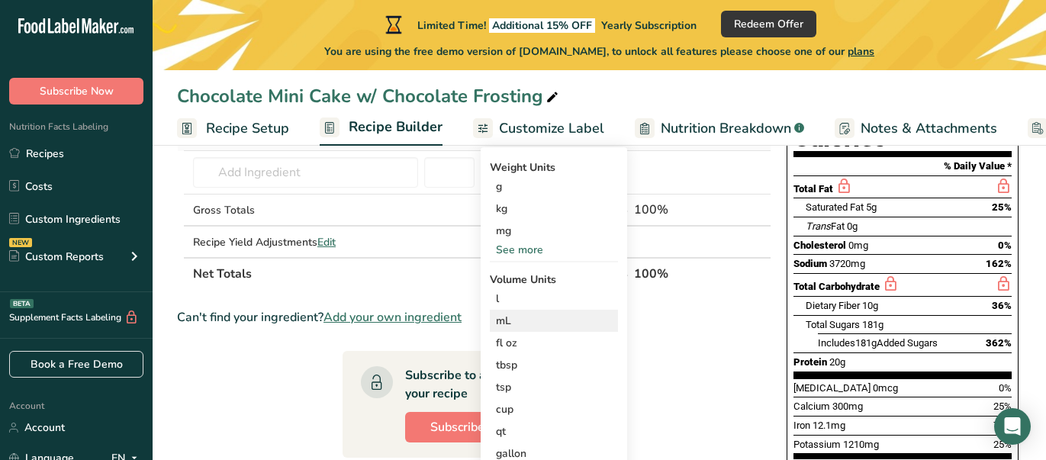
scroll to position [207, 0]
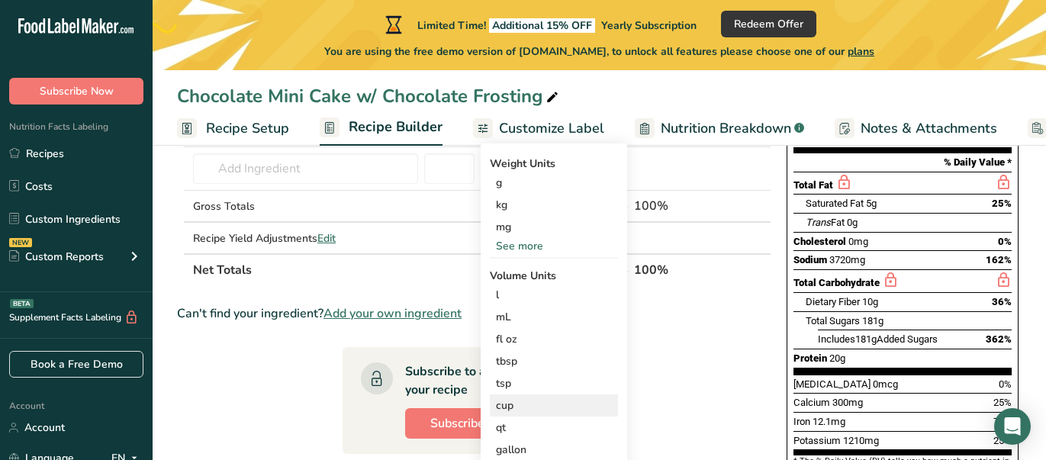
click at [505, 405] on div "cup" at bounding box center [554, 405] width 116 height 16
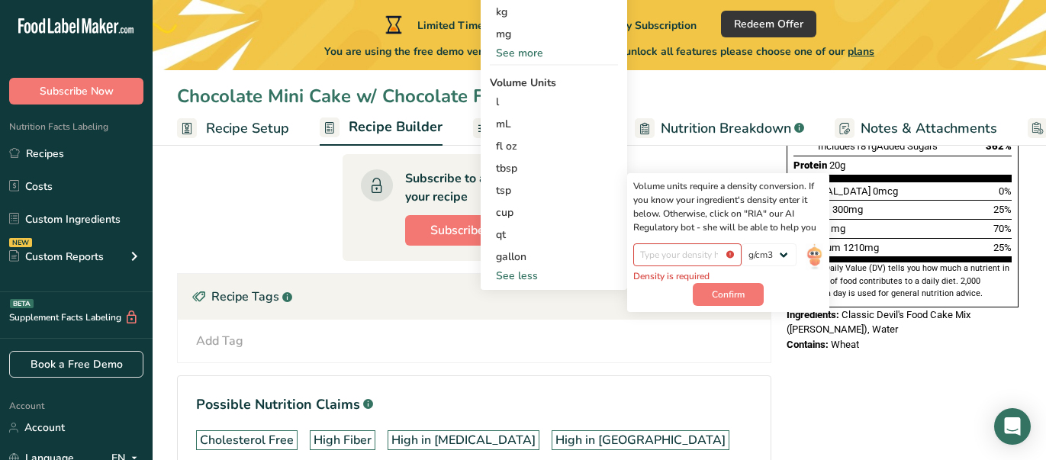
scroll to position [402, 0]
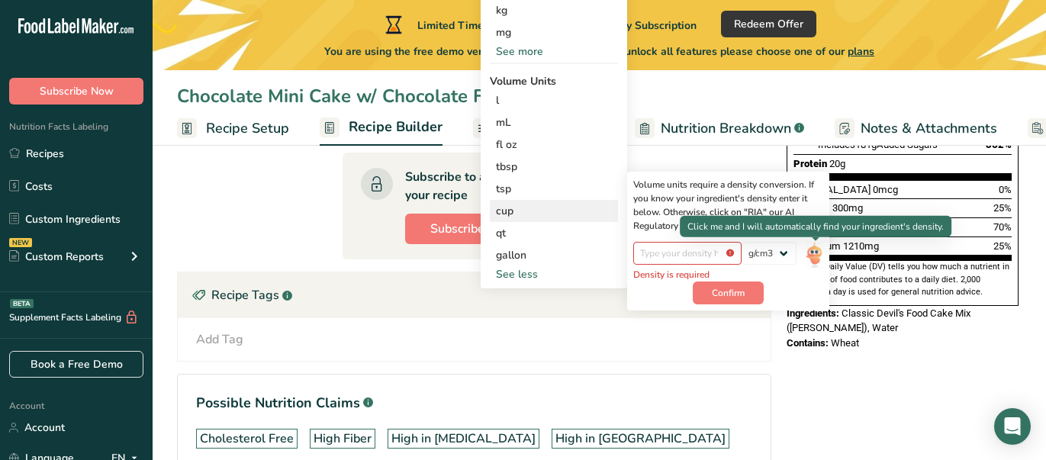
click at [814, 258] on img at bounding box center [814, 255] width 17 height 27
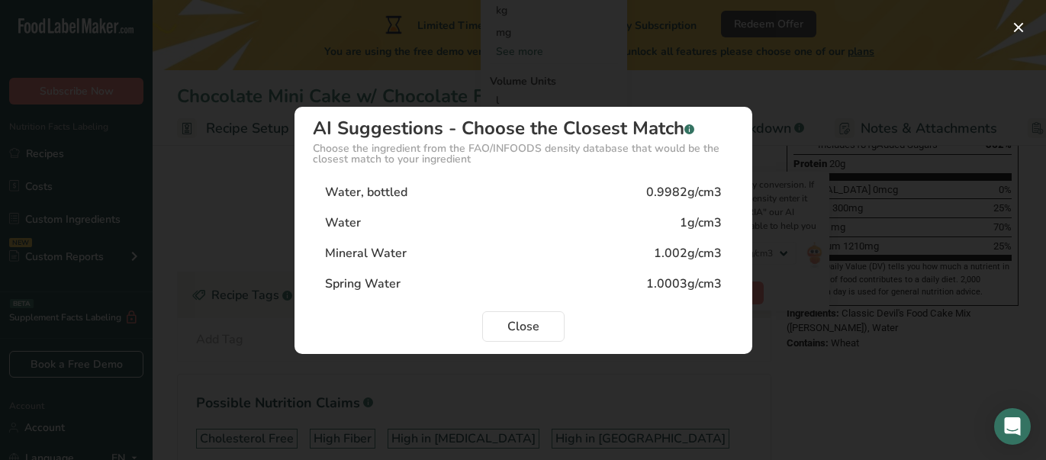
click at [352, 222] on div "Water" at bounding box center [343, 223] width 36 height 18
type input "1"
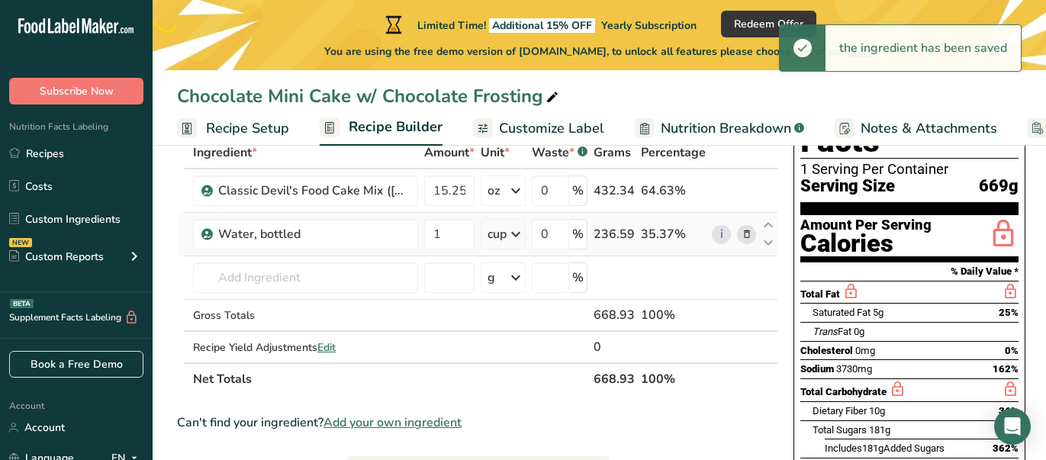
scroll to position [84, 0]
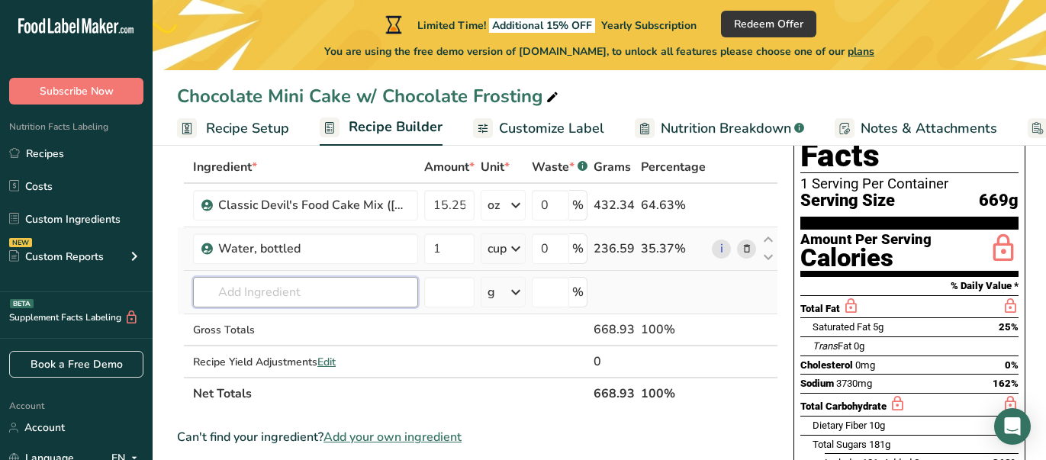
click at [317, 294] on input "text" at bounding box center [305, 292] width 225 height 31
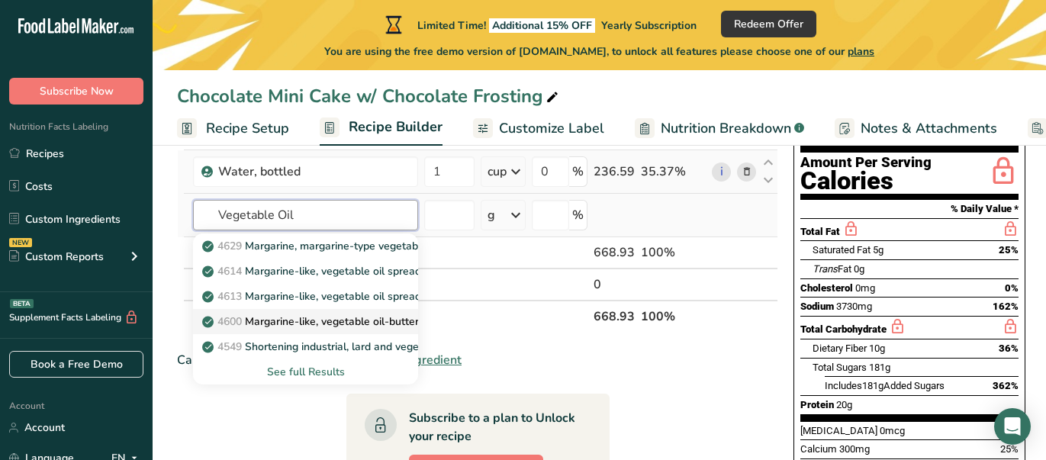
scroll to position [162, 0]
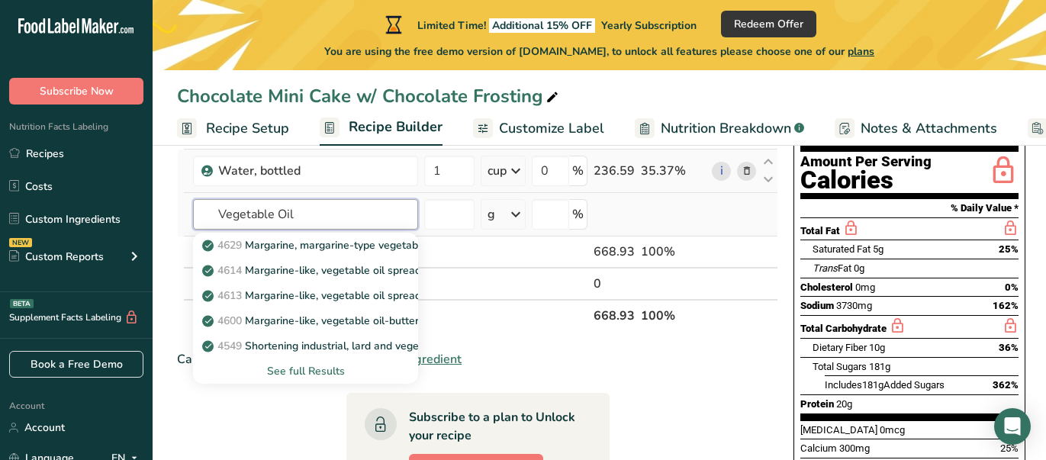
type input "Vegetable Oil"
click at [311, 368] on div "See full Results" at bounding box center [305, 371] width 201 height 16
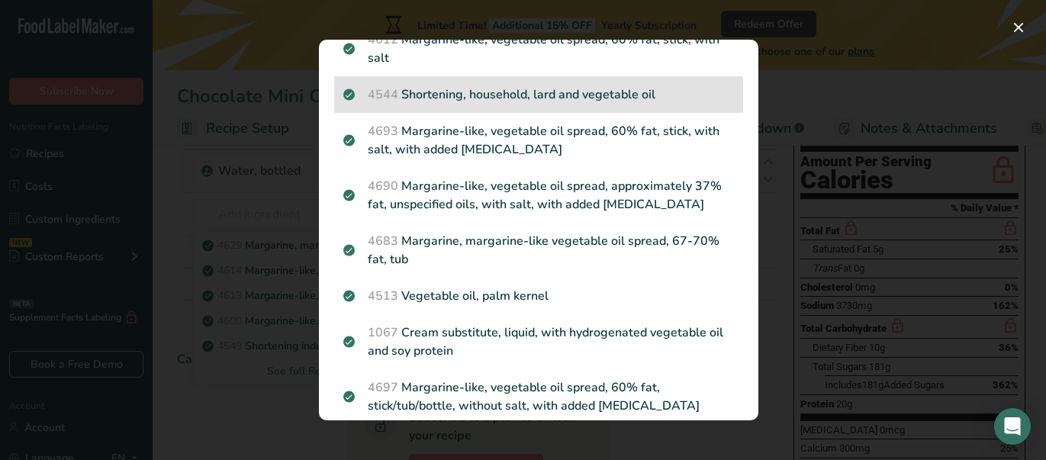
scroll to position [561, 0]
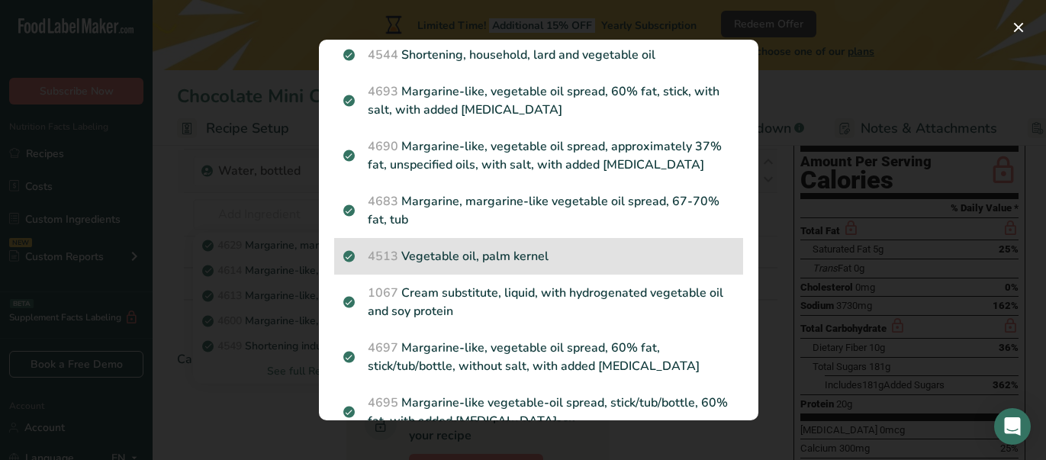
click at [484, 247] on p "4513 Vegetable oil, palm kernel" at bounding box center [538, 256] width 391 height 18
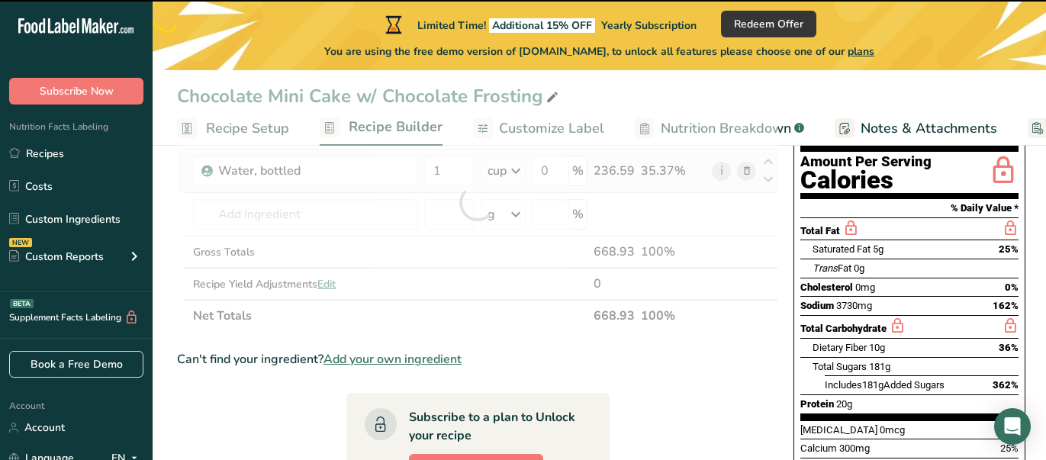
type input "0"
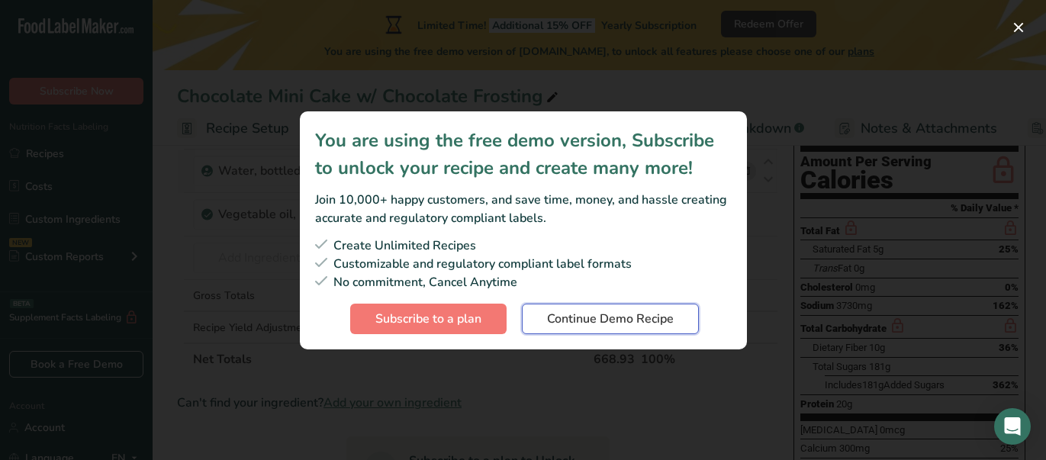
click at [580, 316] on span "Continue Demo Recipe" at bounding box center [610, 319] width 127 height 18
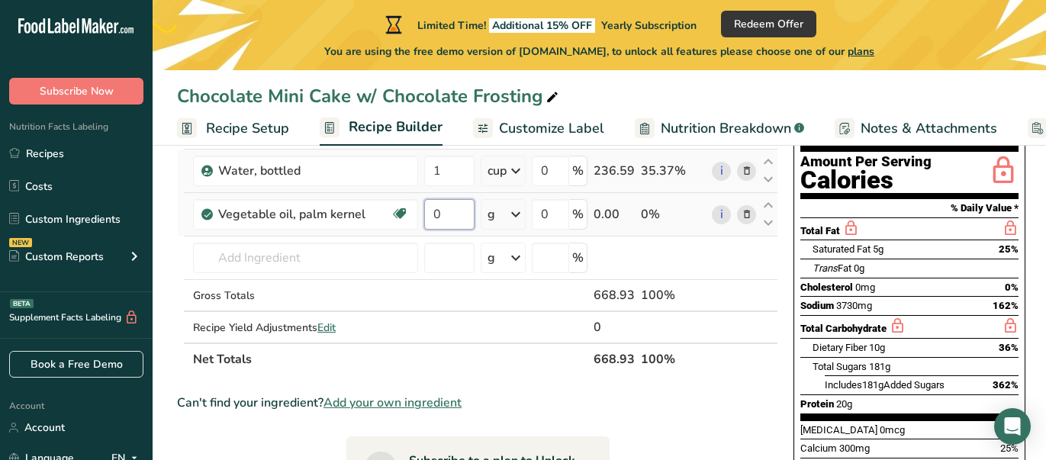
click at [446, 215] on input "0" at bounding box center [449, 214] width 50 height 31
click at [436, 211] on input "12" at bounding box center [449, 214] width 50 height 31
type input "1"
type input "0.5"
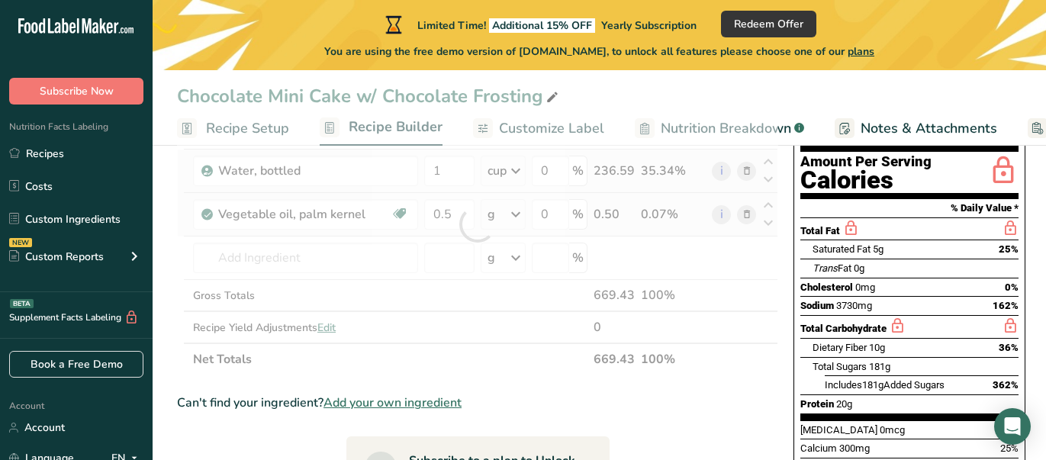
click at [515, 216] on div "Ingredient * Amount * Unit * Waste * .a-a{fill:#347362;}.b-a{fill:#fff;} Grams …" at bounding box center [477, 224] width 601 height 302
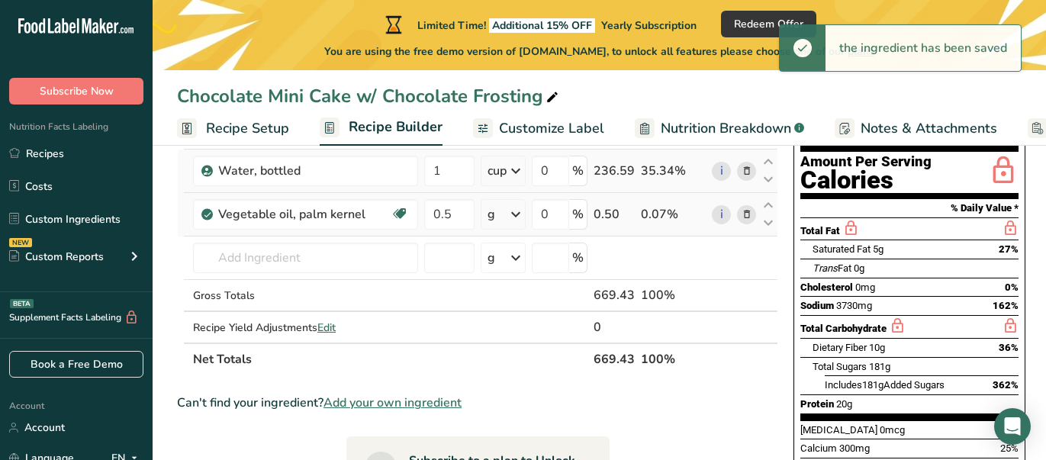
click at [515, 213] on icon at bounding box center [516, 214] width 18 height 27
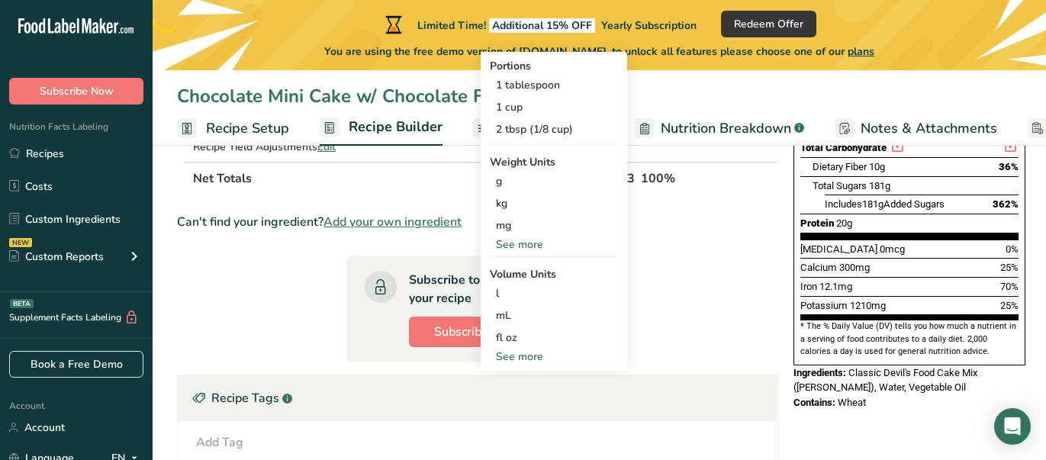
scroll to position [345, 0]
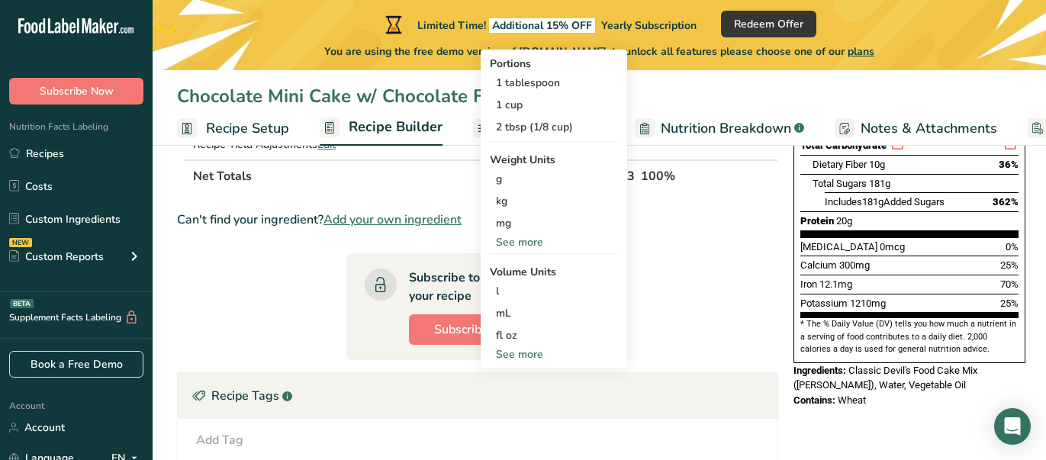
click at [513, 352] on div "See more" at bounding box center [554, 354] width 128 height 16
select select "22"
click at [507, 398] on div "cup" at bounding box center [554, 402] width 116 height 16
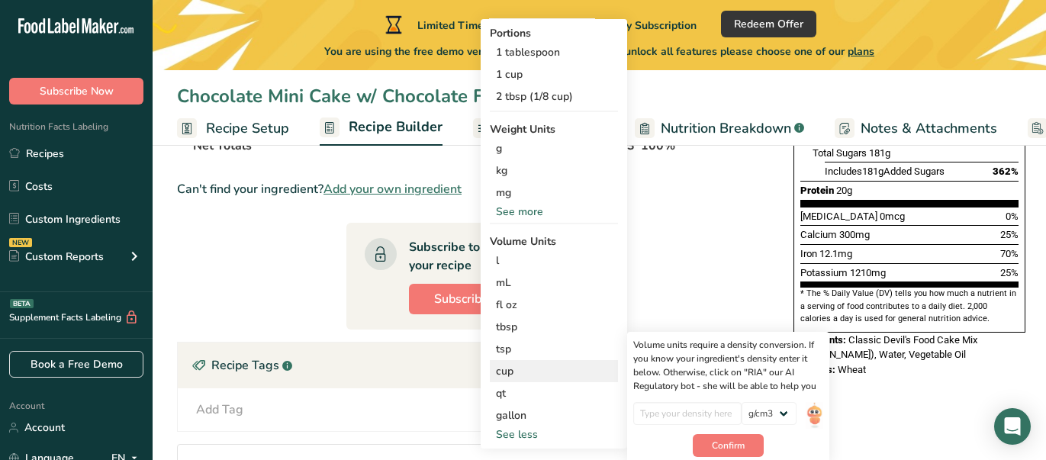
scroll to position [394, 0]
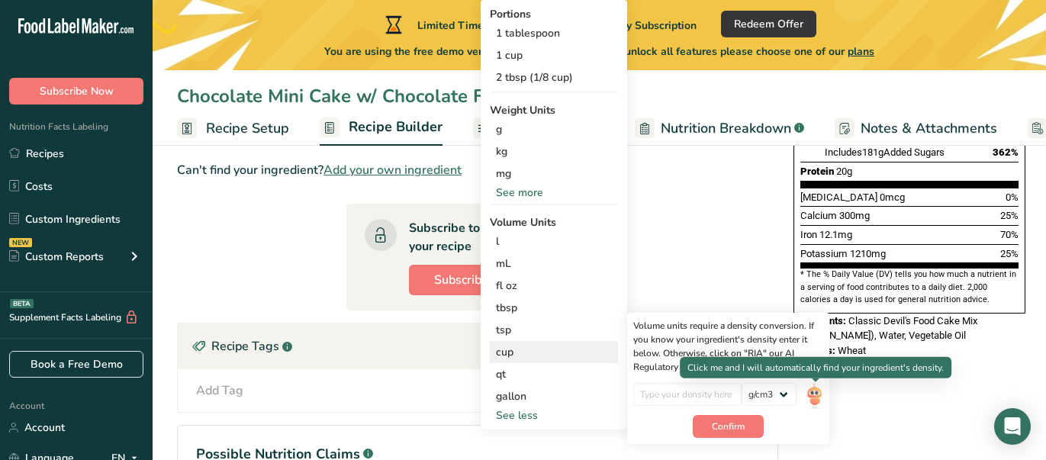
click at [819, 397] on img at bounding box center [814, 396] width 17 height 27
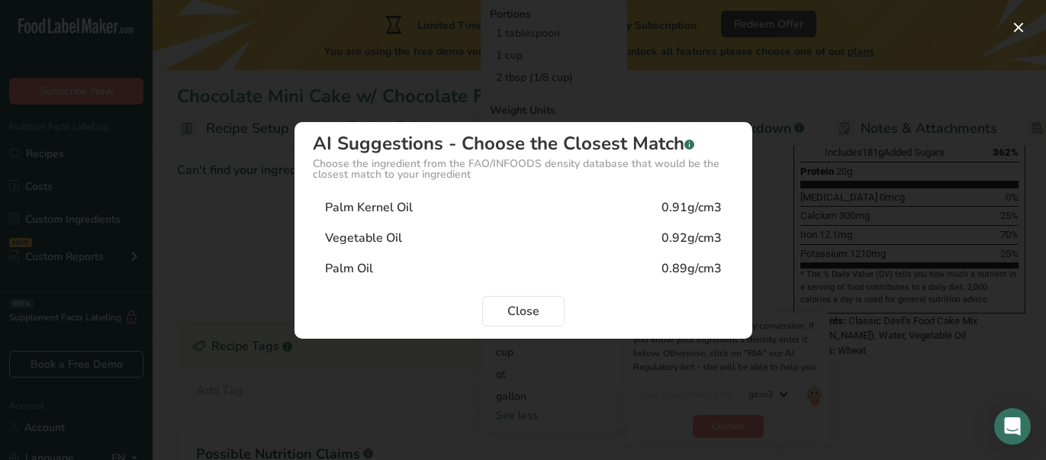
click at [514, 240] on div "Vegetable Oil 0.92g/cm3" at bounding box center [523, 238] width 421 height 31
type input "0.92"
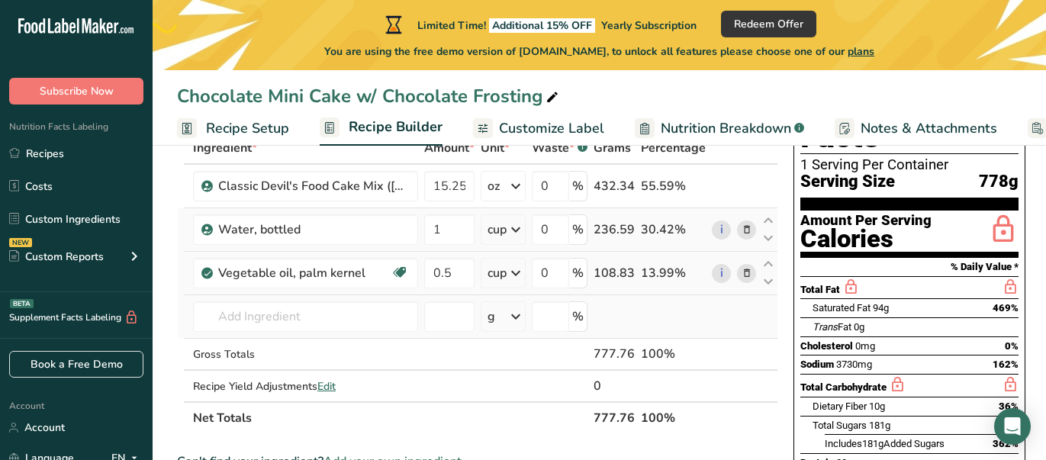
scroll to position [98, 0]
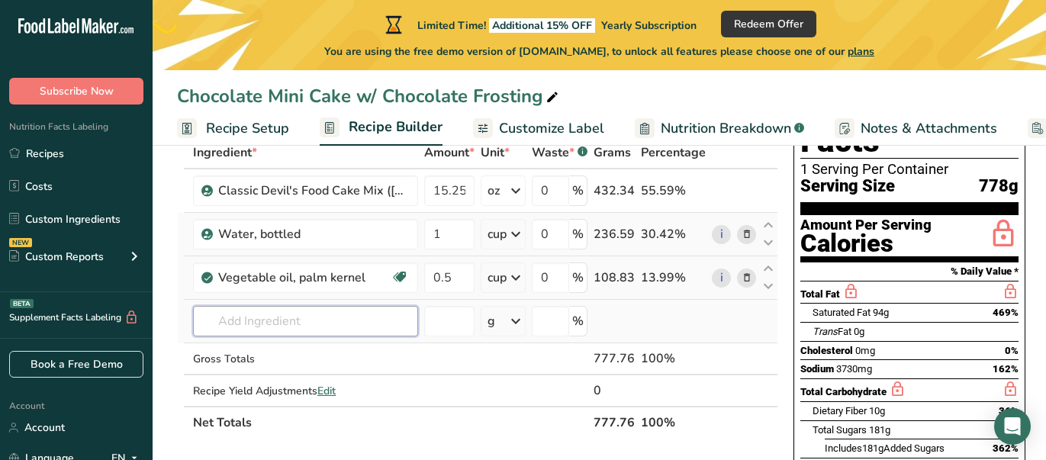
click at [326, 314] on input "text" at bounding box center [305, 321] width 225 height 31
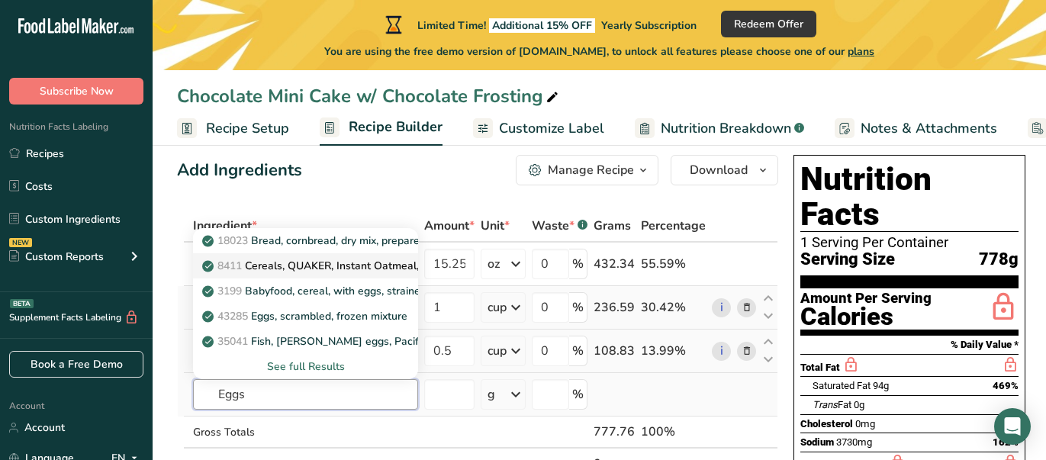
scroll to position [23, 0]
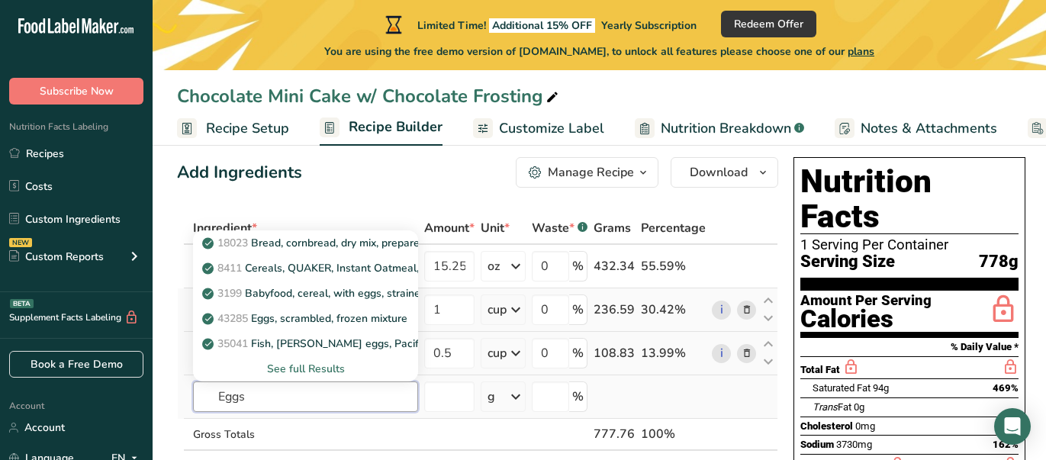
type input "Eggs"
click at [311, 368] on div "See full Results" at bounding box center [305, 369] width 201 height 16
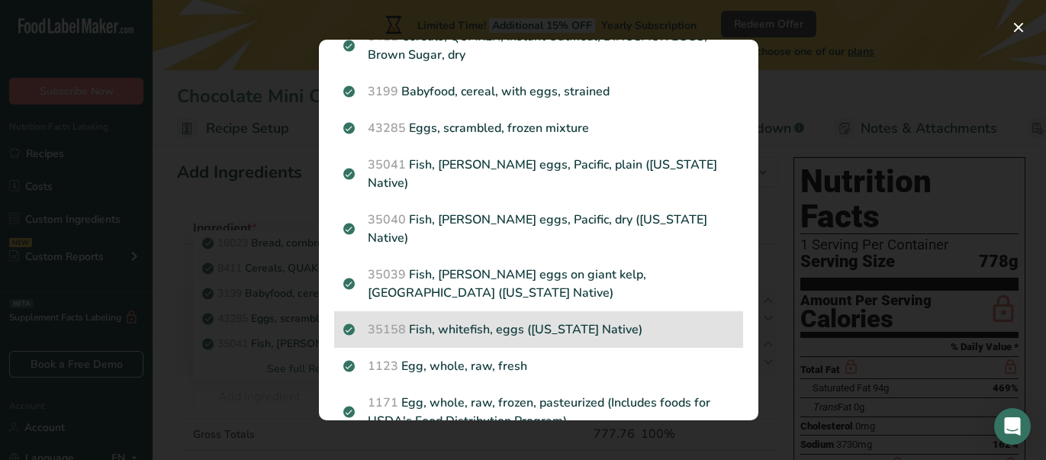
scroll to position [153, 0]
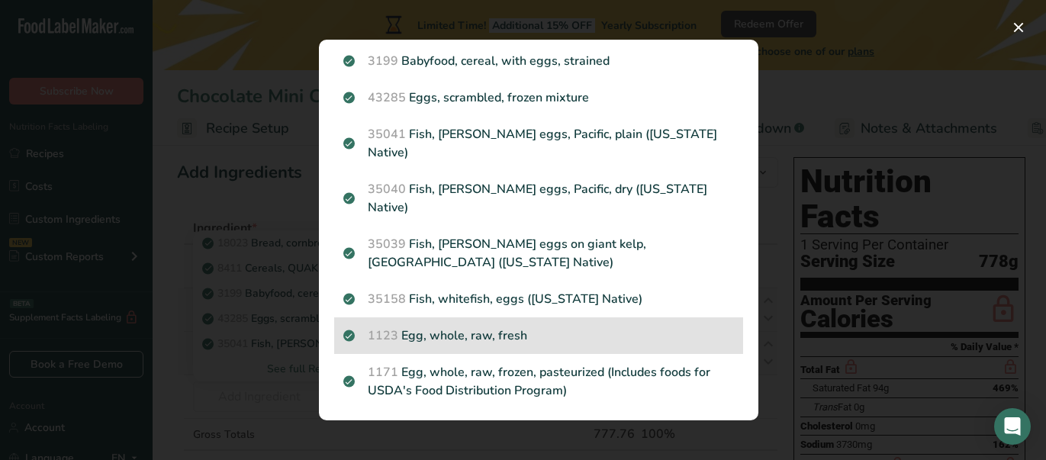
click at [487, 327] on p "1123 Egg, whole, raw, fresh" at bounding box center [538, 336] width 391 height 18
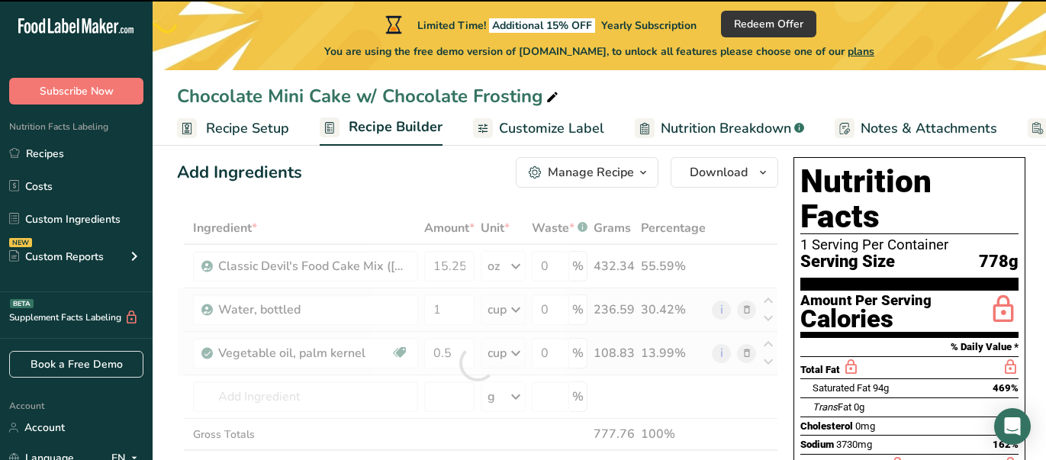
type input "0"
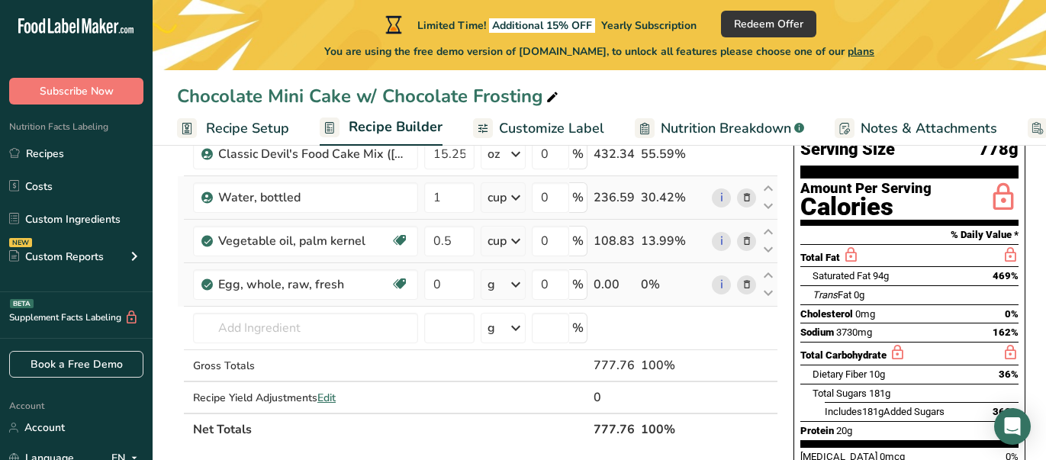
scroll to position [139, 0]
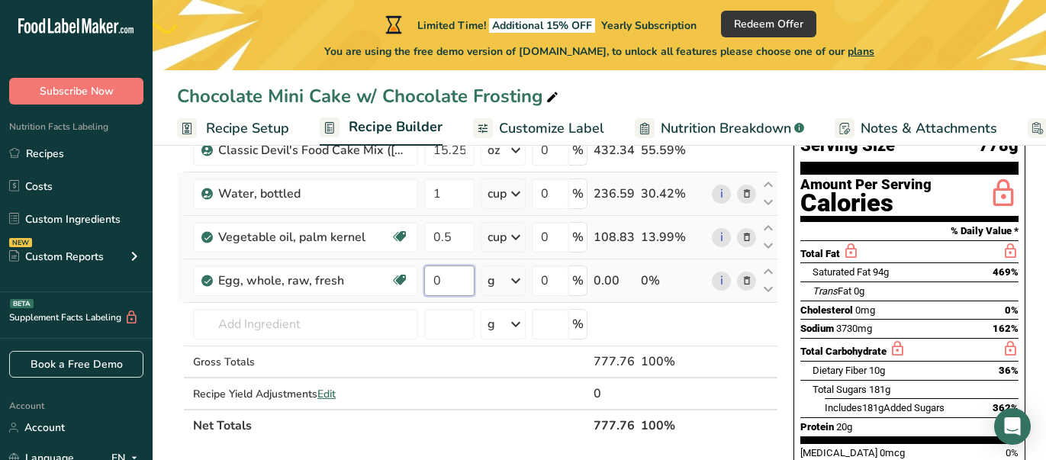
click at [455, 285] on input "0" at bounding box center [449, 280] width 50 height 31
type input "3"
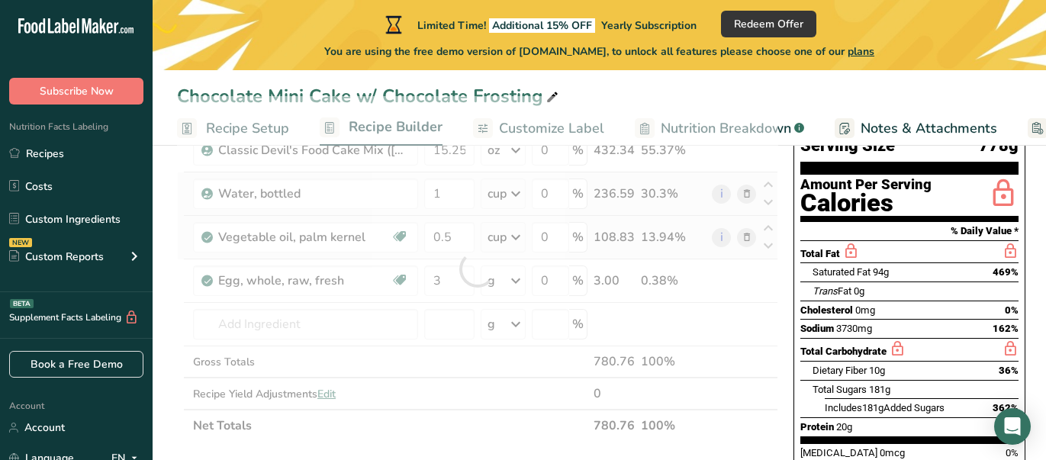
click at [516, 279] on div "Ingredient * Amount * Unit * Waste * .a-a{fill:#347362;}.b-a{fill:#fff;} Grams …" at bounding box center [477, 269] width 601 height 346
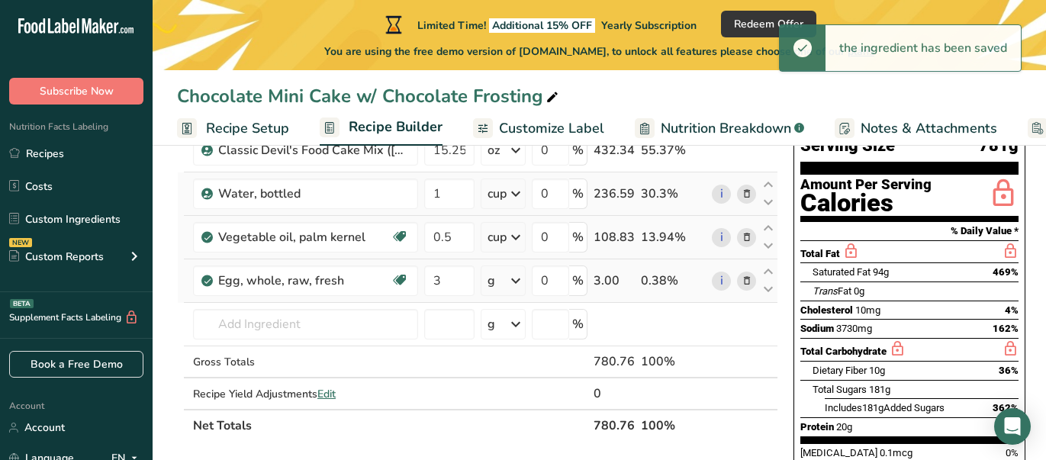
click at [516, 279] on icon at bounding box center [516, 280] width 18 height 27
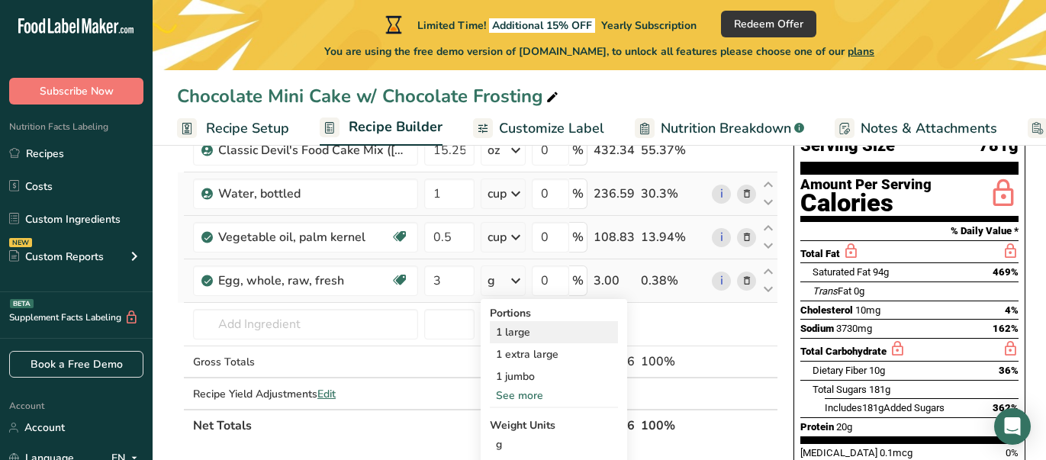
click at [520, 329] on div "1 large" at bounding box center [554, 332] width 128 height 22
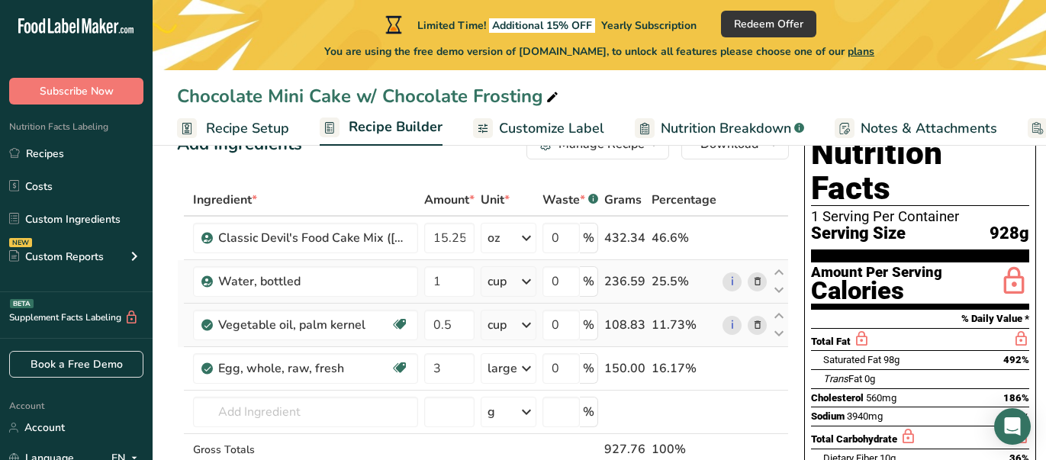
scroll to position [0, 0]
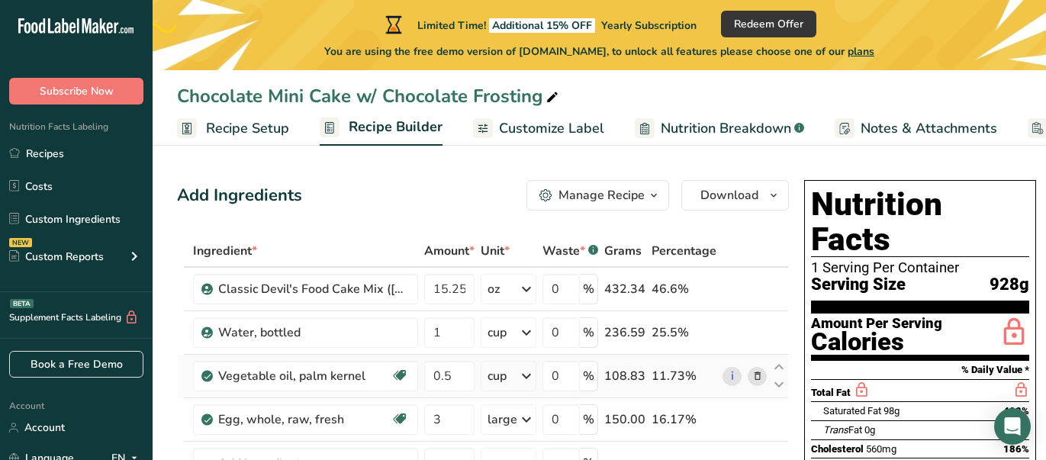
click at [536, 126] on span "Customize Label" at bounding box center [551, 128] width 105 height 21
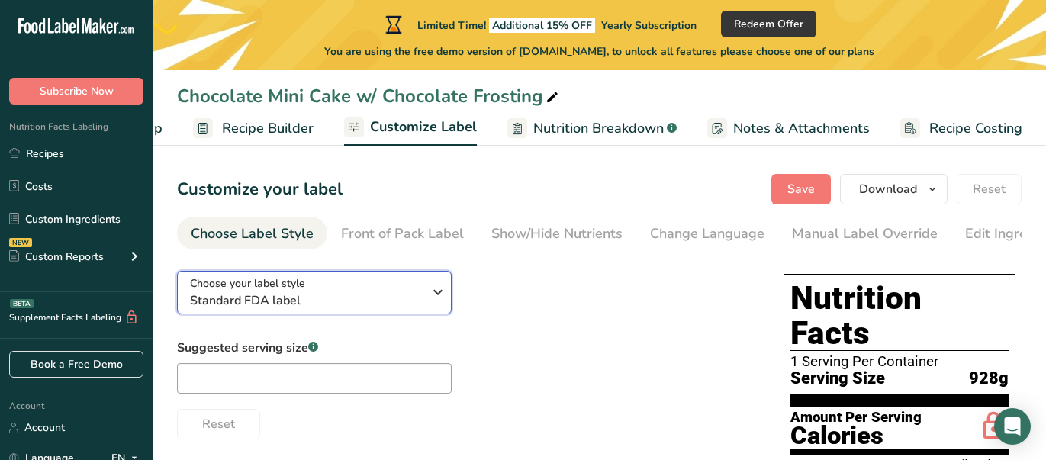
click at [413, 292] on div "Choose your label style Standard FDA label" at bounding box center [306, 292] width 233 height 34
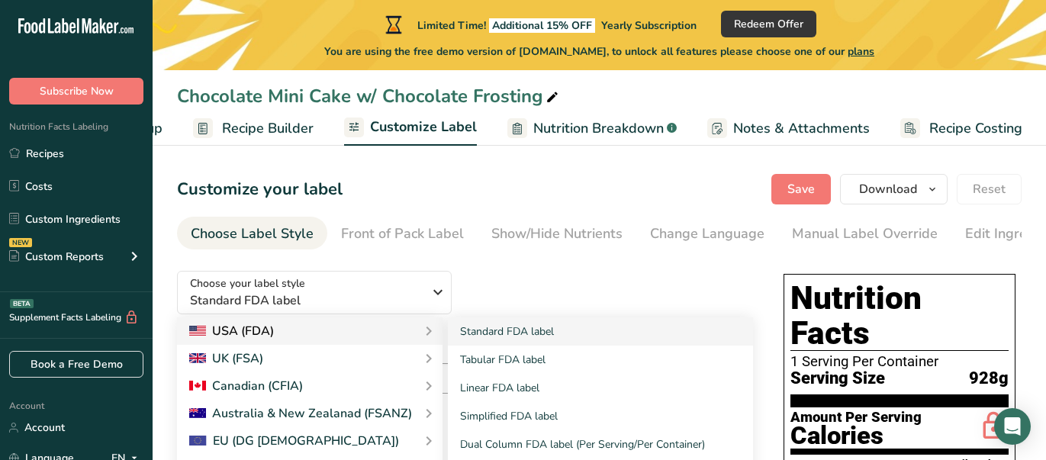
click at [336, 334] on div "USA (FDA)" at bounding box center [309, 331] width 241 height 18
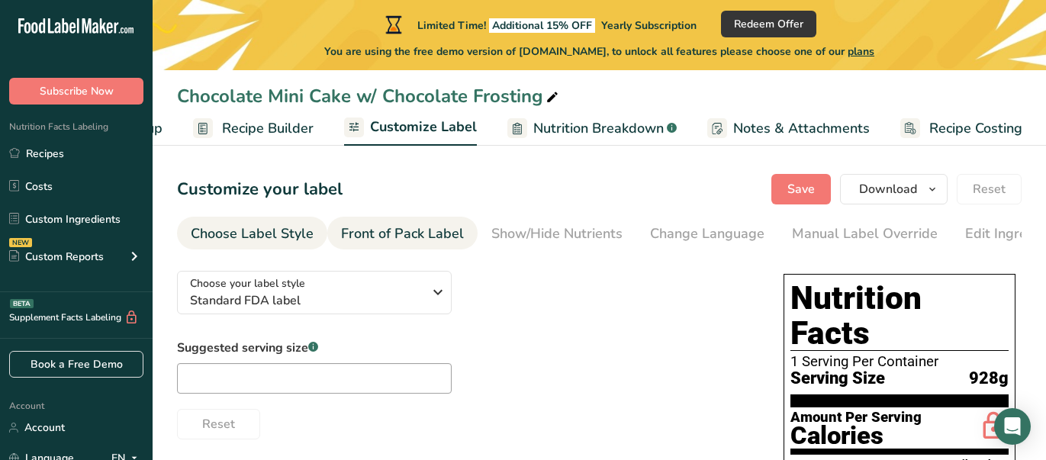
click at [432, 234] on div "Front of Pack Label" at bounding box center [402, 234] width 123 height 21
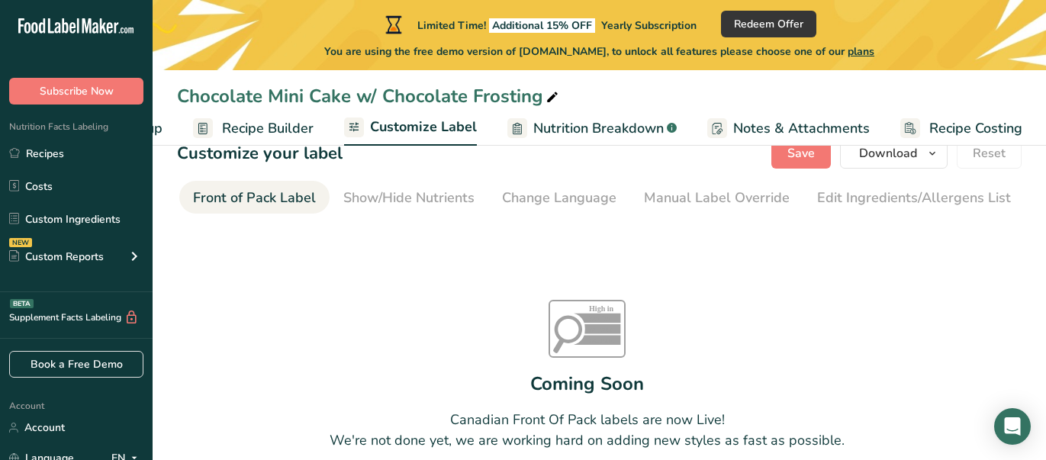
scroll to position [32, 0]
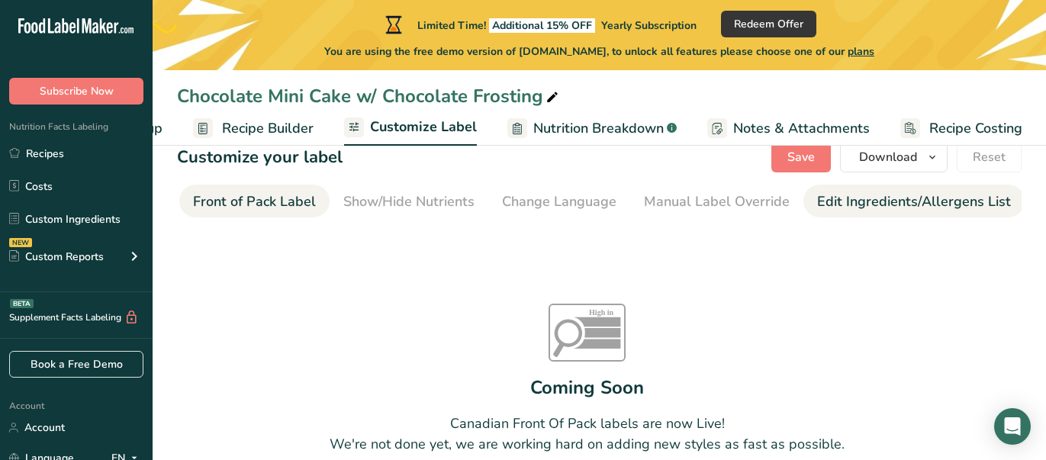
click at [855, 200] on div "Edit Ingredients/Allergens List" at bounding box center [914, 201] width 194 height 21
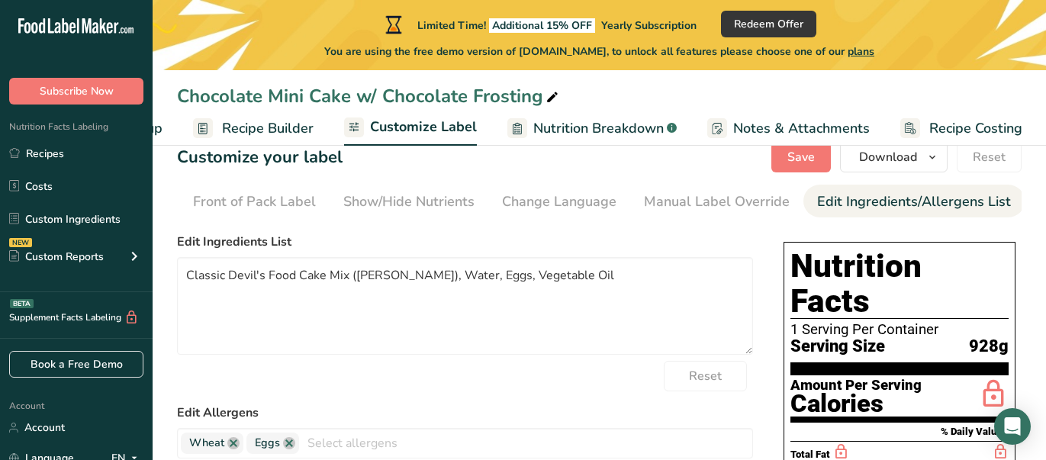
scroll to position [0, 263]
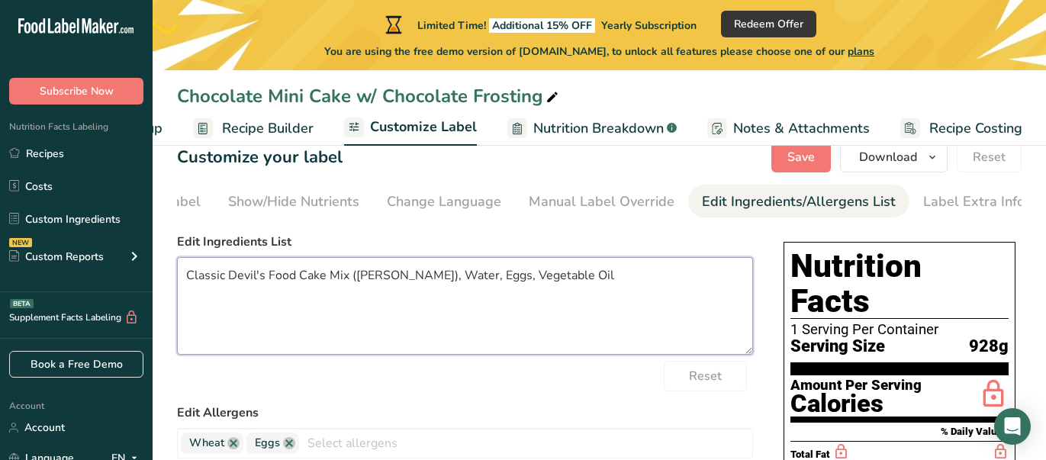
drag, startPoint x: 188, startPoint y: 280, endPoint x: 442, endPoint y: 279, distance: 254.0
click at [443, 279] on textarea "Classic Devil's Food Cake Mix ([PERSON_NAME]), Water, Eggs, Vegetable Oil" at bounding box center [465, 306] width 576 height 98
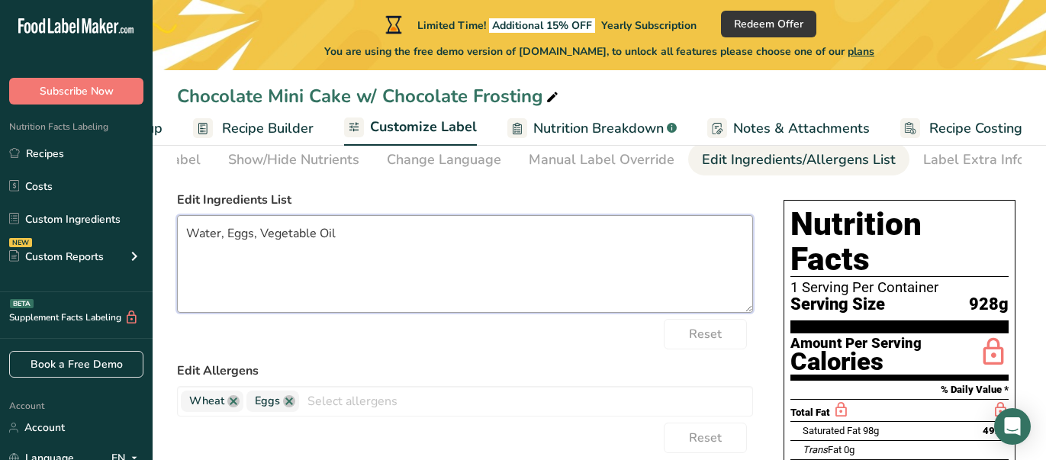
scroll to position [74, 0]
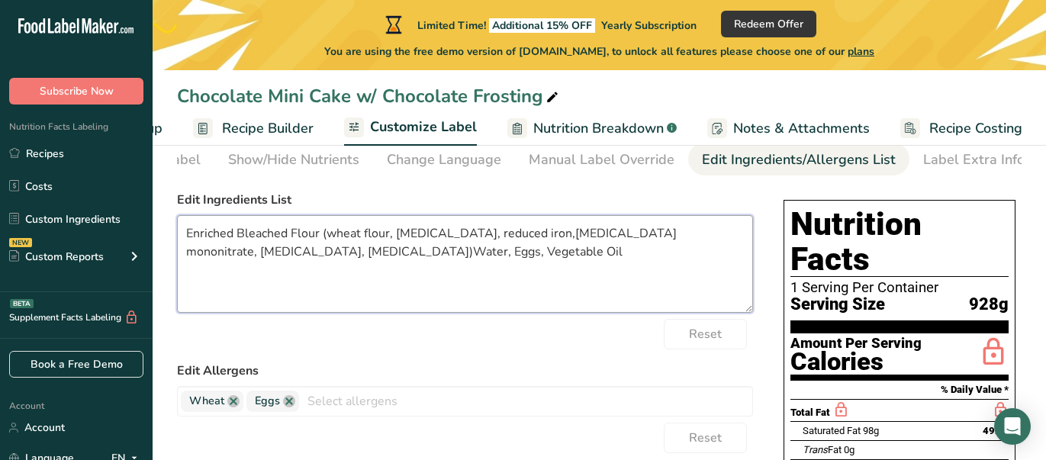
drag, startPoint x: 507, startPoint y: 237, endPoint x: 548, endPoint y: 240, distance: 42.0
click at [548, 240] on textarea "Enriched Bleached Flour (wheat flour, [MEDICAL_DATA], reduced iron,[MEDICAL_DAT…" at bounding box center [465, 264] width 576 height 98
click at [553, 235] on textarea "Enriched Bleached Flour (wheat flour, [MEDICAL_DATA], reduced iron, [MEDICAL_DA…" at bounding box center [465, 264] width 576 height 98
click at [594, 235] on textarea "Enriched Bleached Flour (wheat flour, [MEDICAL_DATA], reduced iron, [MEDICAL_DA…" at bounding box center [465, 264] width 576 height 98
click at [211, 257] on textarea "Enriched Bleached Flour (wheat flour, [MEDICAL_DATA], reduced iron, [MEDICAL_DA…" at bounding box center [465, 264] width 576 height 98
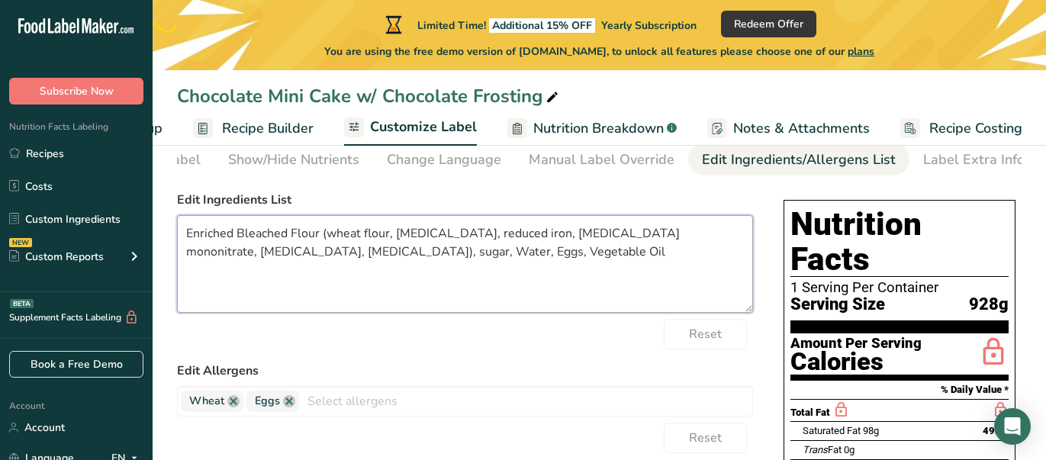
drag, startPoint x: 190, startPoint y: 262, endPoint x: 198, endPoint y: 301, distance: 40.5
click at [191, 262] on textarea "Enriched Bleached Flour (wheat flour, [MEDICAL_DATA], reduced iron, [MEDICAL_DA…" at bounding box center [465, 264] width 576 height 98
drag, startPoint x: 223, startPoint y: 256, endPoint x: 240, endPoint y: 314, distance: 60.6
click at [223, 258] on textarea "Enriched Bleached Flour (wheat flour, [MEDICAL_DATA], reduced iron, [MEDICAL_DA…" at bounding box center [465, 264] width 576 height 98
drag, startPoint x: 469, startPoint y: 255, endPoint x: 548, endPoint y: 267, distance: 80.3
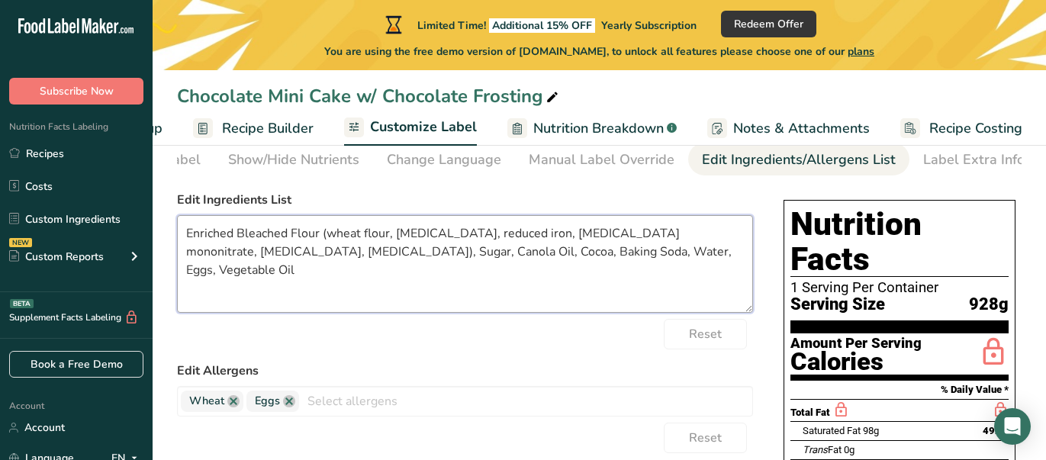
click at [549, 268] on textarea "Enriched Bleached Flour (wheat flour, [MEDICAL_DATA], reduced iron, [MEDICAL_DA…" at bounding box center [465, 264] width 576 height 98
drag, startPoint x: 468, startPoint y: 257, endPoint x: 565, endPoint y: 258, distance: 96.9
click at [565, 258] on textarea "Enriched Bleached Flour (wheat flour, [MEDICAL_DATA], reduced iron, [MEDICAL_DA…" at bounding box center [465, 264] width 576 height 98
drag, startPoint x: 395, startPoint y: 257, endPoint x: 417, endPoint y: 291, distance: 40.8
click at [395, 257] on textarea "Enriched Bleached Flour (wheat flour, [MEDICAL_DATA], reduced iron, [MEDICAL_DA…" at bounding box center [465, 264] width 576 height 98
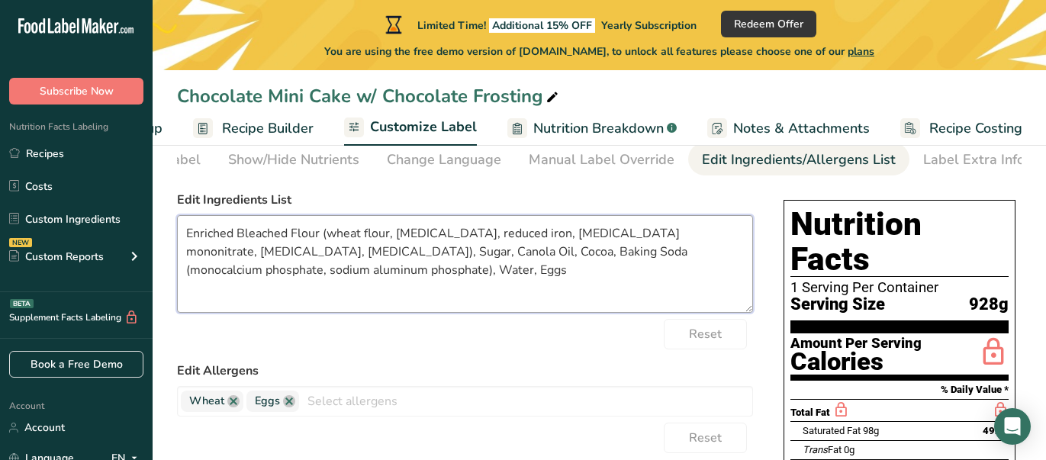
drag, startPoint x: 257, startPoint y: 280, endPoint x: 301, endPoint y: 302, distance: 48.8
click at [257, 278] on textarea "Enriched Bleached Flour (wheat flour, [MEDICAL_DATA], reduced iron, [MEDICAL_DA…" at bounding box center [465, 264] width 576 height 98
drag, startPoint x: 187, startPoint y: 234, endPoint x: 511, endPoint y: 278, distance: 327.1
click at [509, 285] on textarea "Enriched Bleached Flour (wheat flour, [MEDICAL_DATA], reduced iron, [MEDICAL_DA…" at bounding box center [465, 264] width 576 height 98
type textarea "Enriched Bleached Flour (wheat flour, [MEDICAL_DATA], reduced iron, [MEDICAL_DA…"
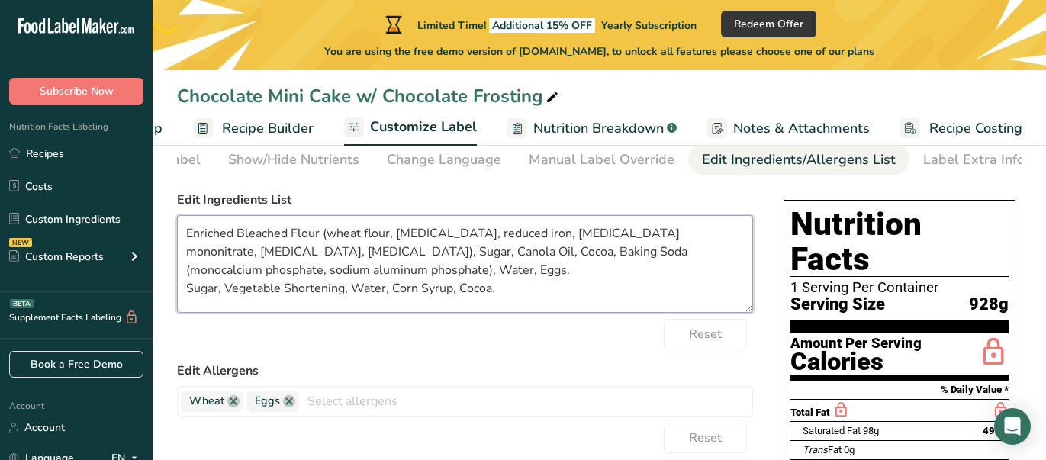
click at [480, 270] on textarea "Enriched Bleached Flour (wheat flour, [MEDICAL_DATA], reduced iron, [MEDICAL_DA…" at bounding box center [465, 264] width 576 height 98
click at [618, 286] on textarea "Enriched Bleached Flour (wheat flour, [MEDICAL_DATA], reduced iron, [MEDICAL_DA…" at bounding box center [465, 264] width 576 height 98
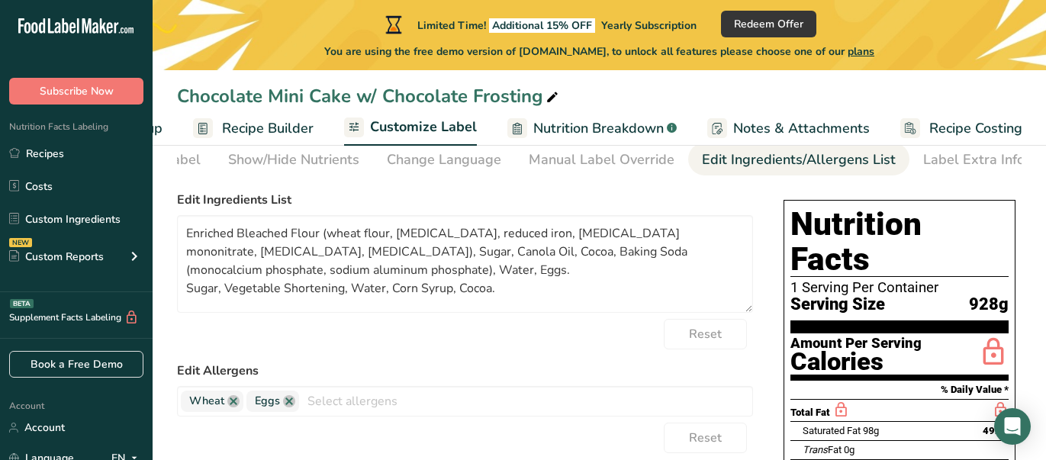
click at [553, 375] on label "Edit Allergens" at bounding box center [465, 371] width 576 height 18
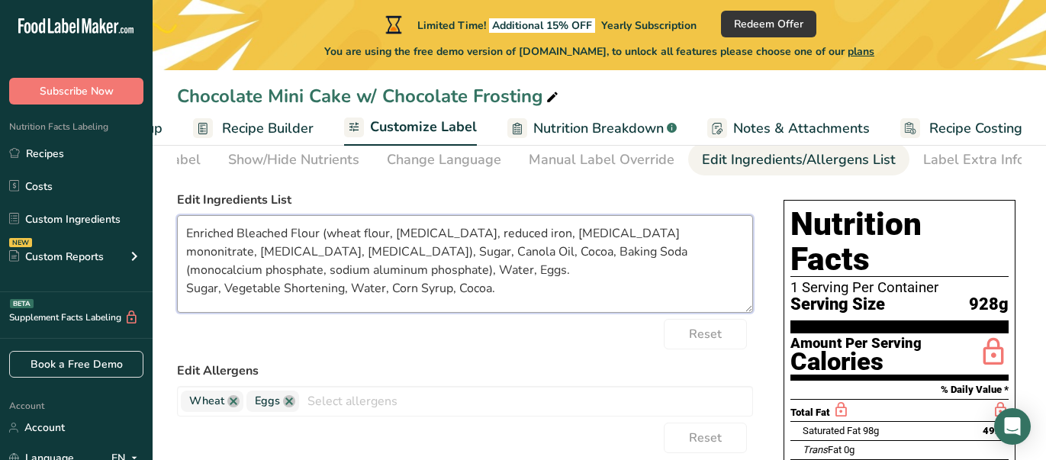
drag, startPoint x: 188, startPoint y: 236, endPoint x: 516, endPoint y: 270, distance: 329.7
click at [542, 293] on textarea "Enriched Bleached Flour (wheat flour, [MEDICAL_DATA], reduced iron, [MEDICAL_DA…" at bounding box center [465, 264] width 576 height 98
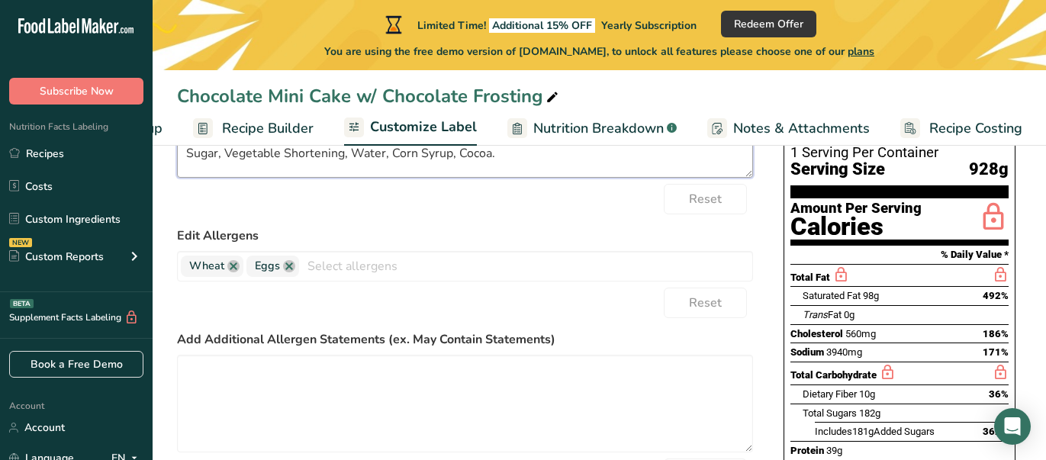
scroll to position [391, 0]
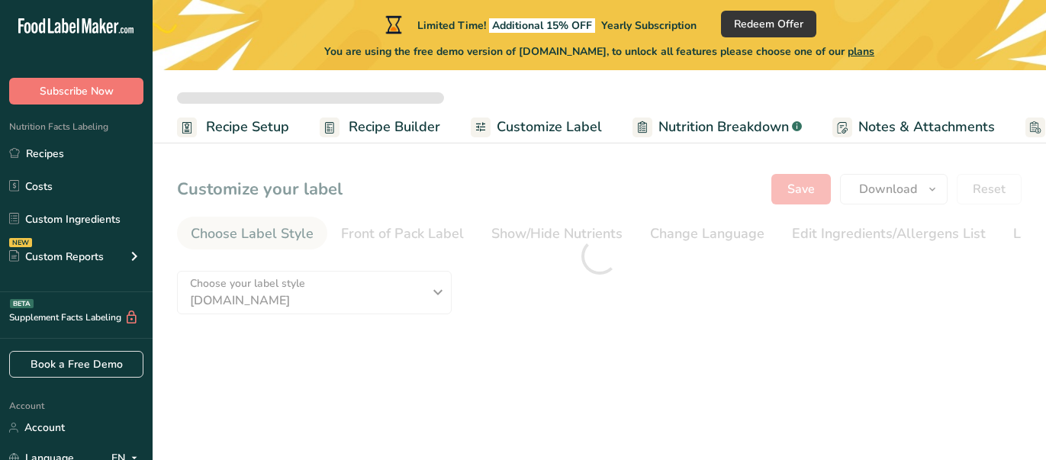
type textarea "Classic Devil's Food Cake Mix ([PERSON_NAME]), Water, Eggs, Vegetable Oil"
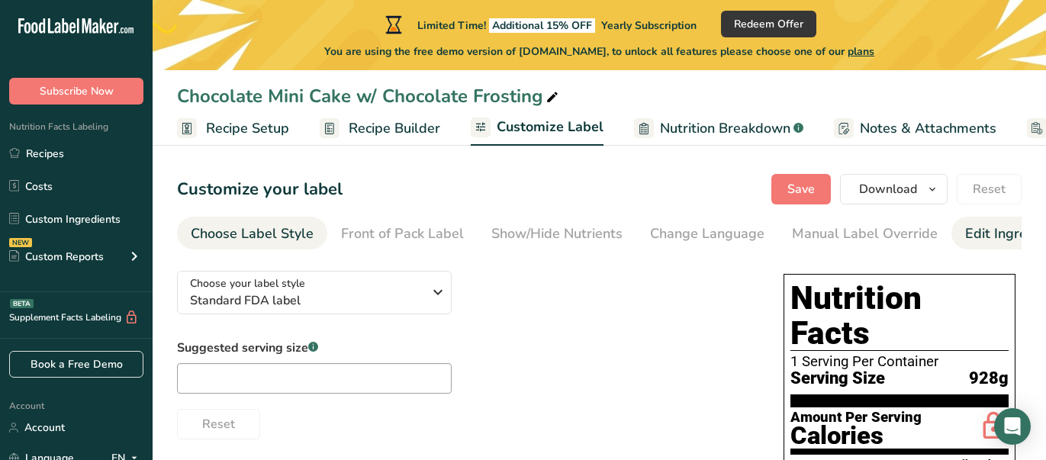
click at [996, 237] on div "Edit Ingredients/Allergens List" at bounding box center [1062, 234] width 194 height 21
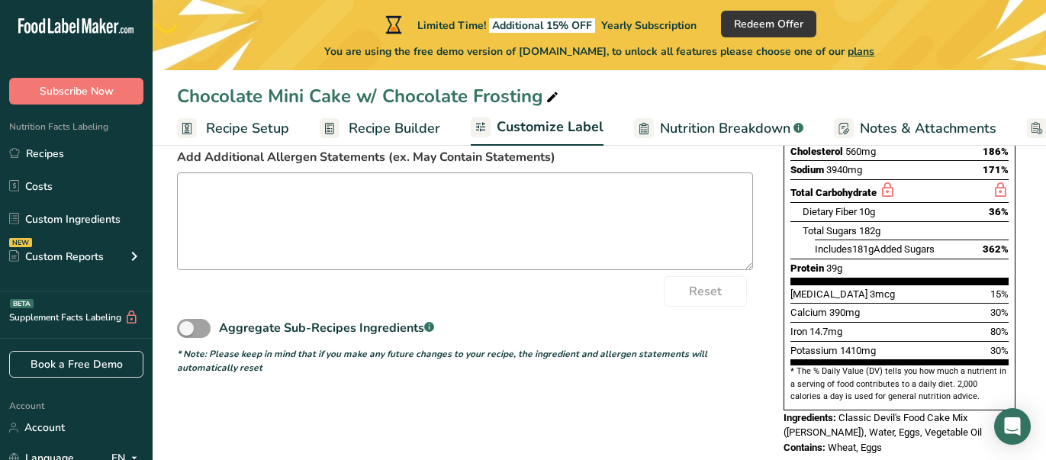
scroll to position [384, 0]
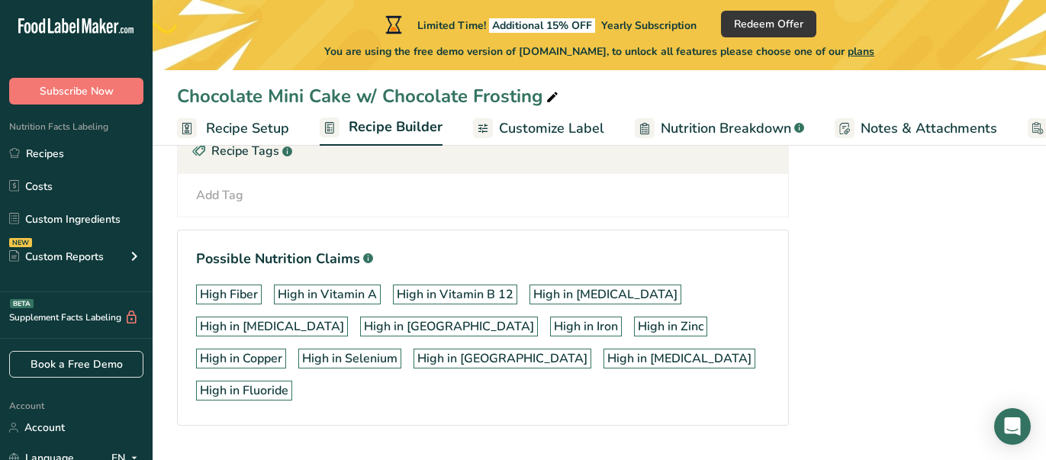
scroll to position [635, 0]
drag, startPoint x: 1020, startPoint y: 124, endPoint x: 969, endPoint y: 137, distance: 52.9
click at [899, 146] on div "Chocolate Mini Cake w/ Chocolate Frosting Recipe Setup Recipe Builder Customize…" at bounding box center [599, 6] width 893 height 983
click at [1029, 130] on g at bounding box center [1038, 128] width 20 height 20
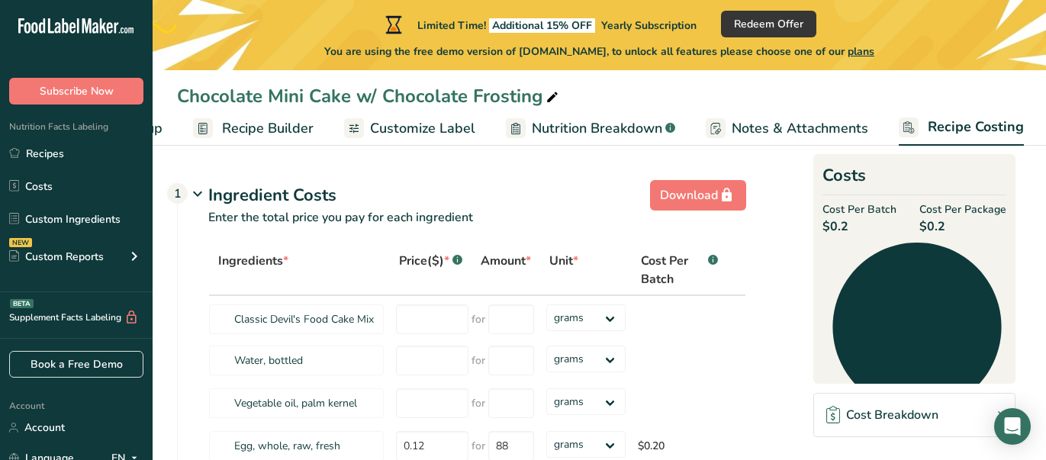
click at [278, 125] on span "Recipe Builder" at bounding box center [268, 128] width 92 height 21
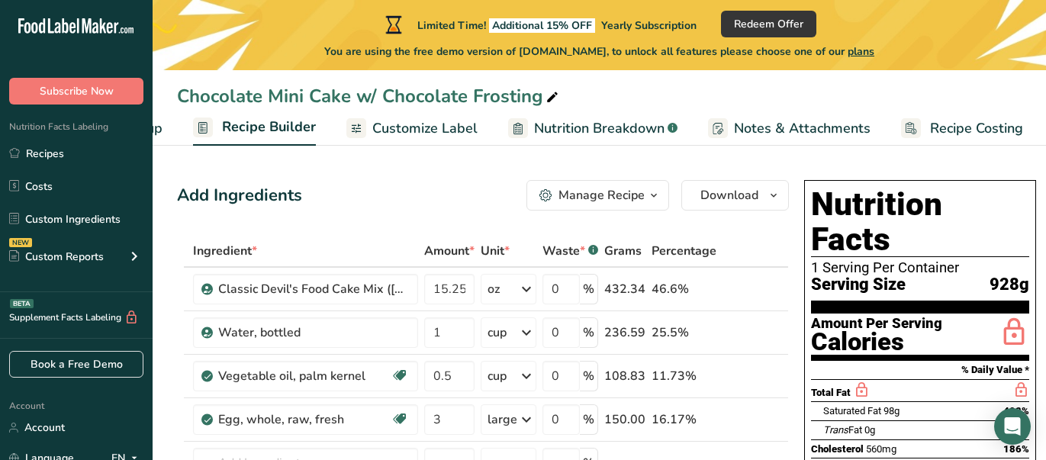
click at [626, 127] on span "Nutrition Breakdown" at bounding box center [599, 128] width 130 height 21
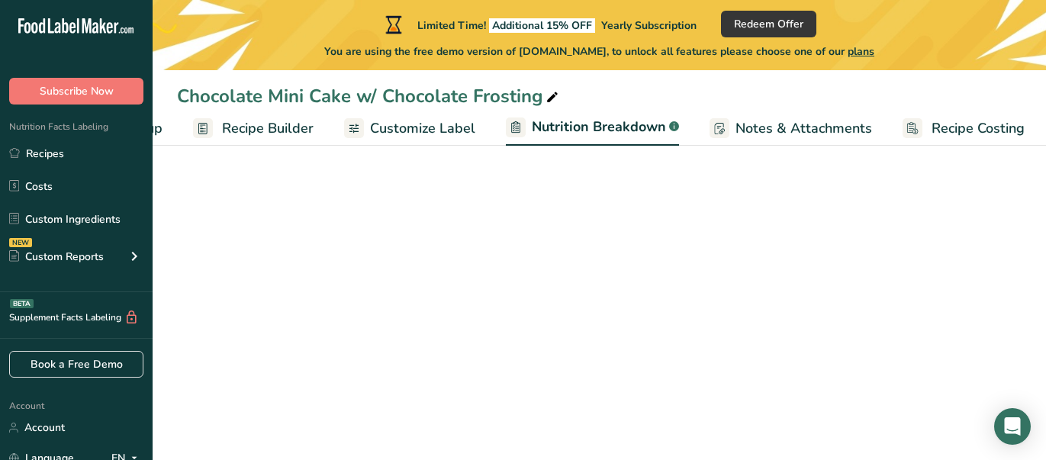
scroll to position [0, 127]
select select "Calories"
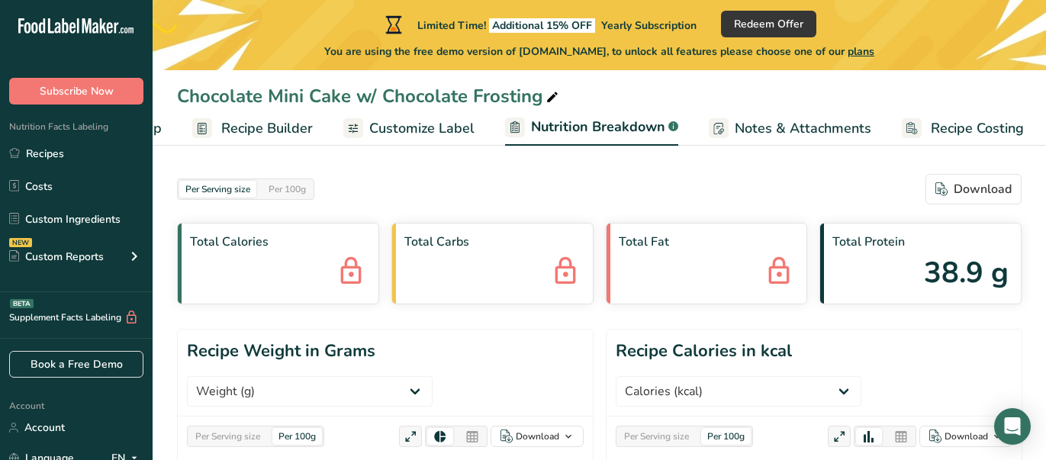
click at [573, 128] on span "Nutrition Breakdown" at bounding box center [598, 127] width 134 height 21
click at [429, 129] on span "Customize Label" at bounding box center [421, 128] width 105 height 21
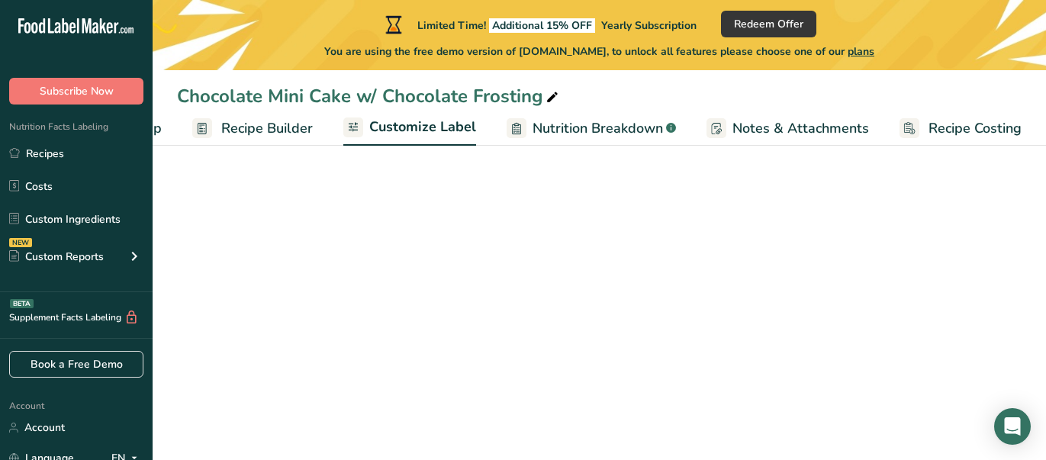
scroll to position [0, 127]
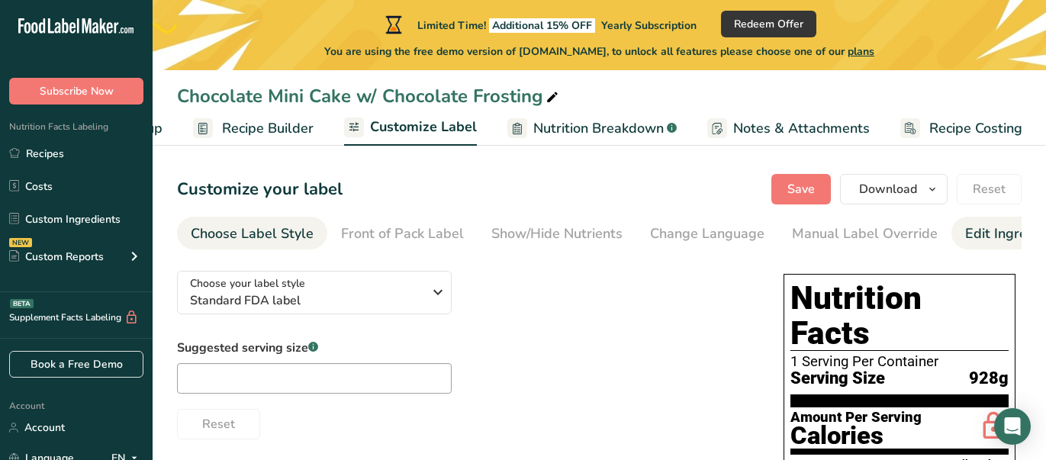
click at [989, 234] on div "Edit Ingredients/Allergens List" at bounding box center [1062, 234] width 194 height 21
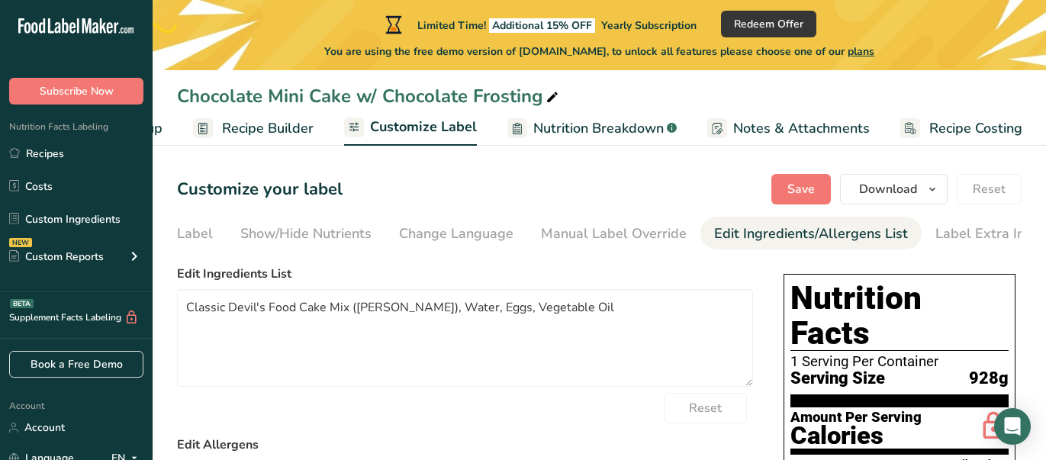
scroll to position [0, 263]
